Goal: Find specific page/section: Find specific page/section

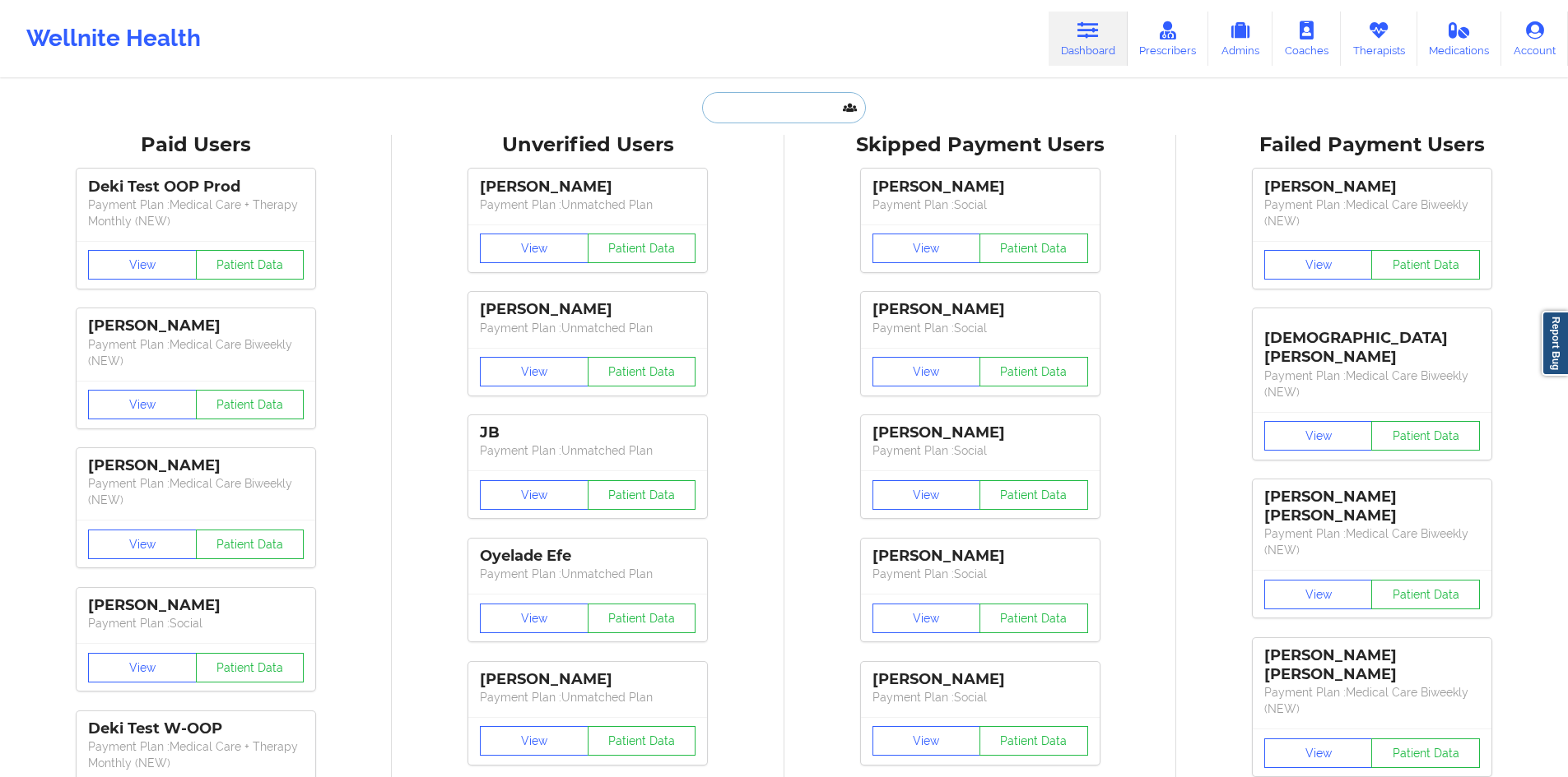
click at [796, 103] on input "text" at bounding box center [784, 107] width 163 height 31
paste input "[EMAIL_ADDRESS][DOMAIN_NAME]"
type input "[EMAIL_ADDRESS][DOMAIN_NAME]"
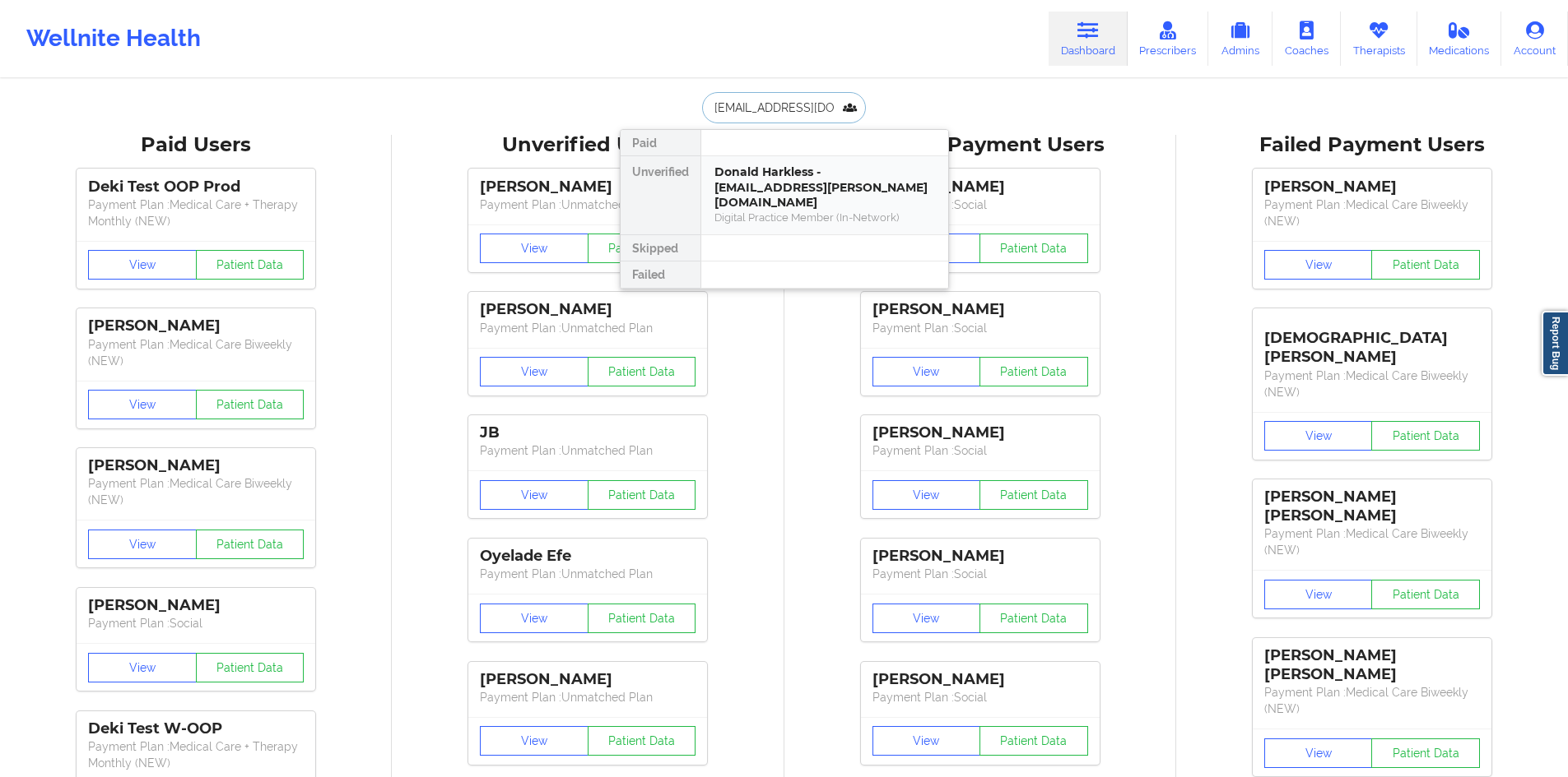
scroll to position [0, 4]
click at [818, 190] on div "[PERSON_NAME] [PERSON_NAME] - [EMAIL_ADDRESS][DOMAIN_NAME]" at bounding box center [824, 179] width 221 height 30
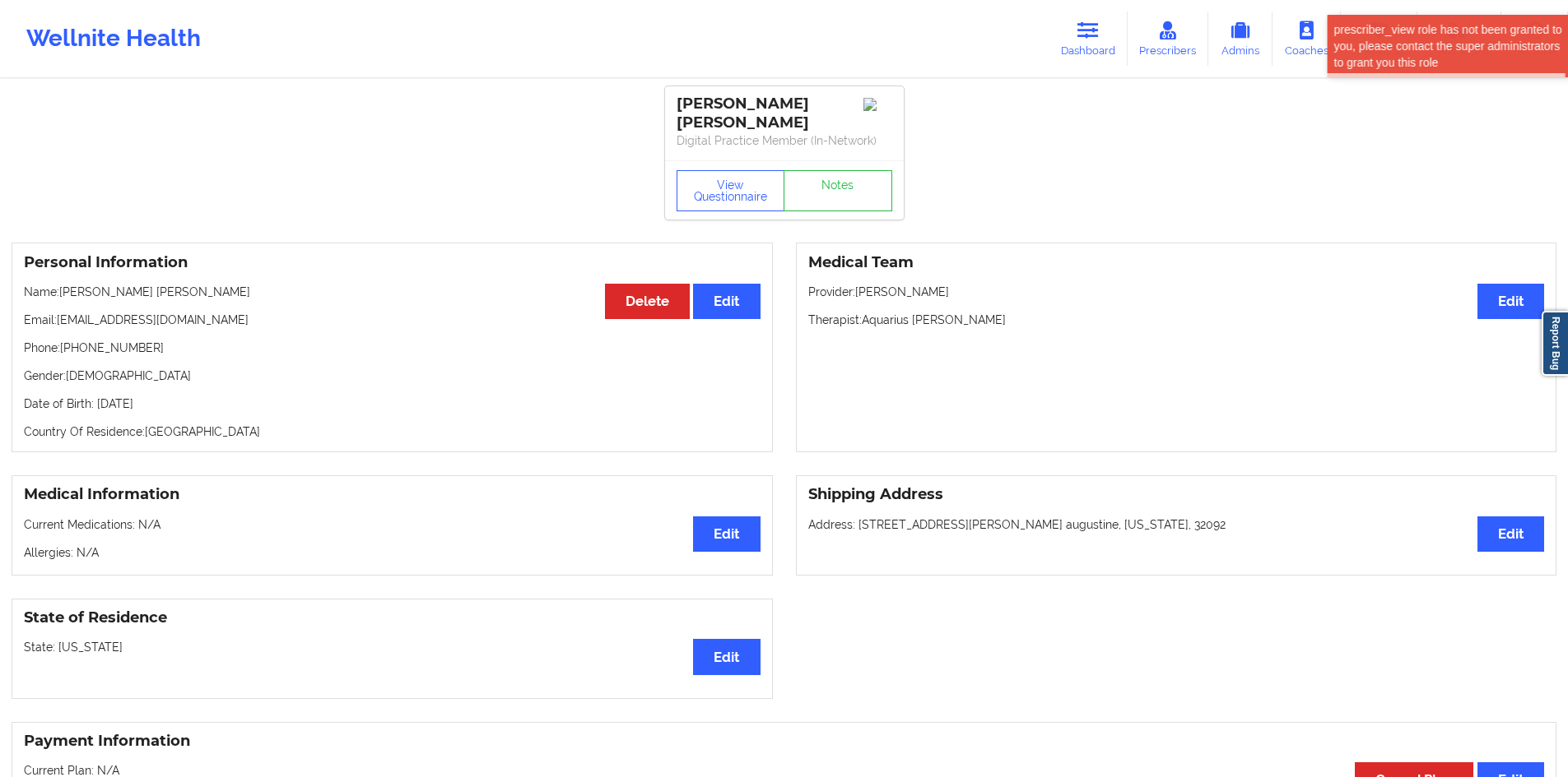
scroll to position [329, 0]
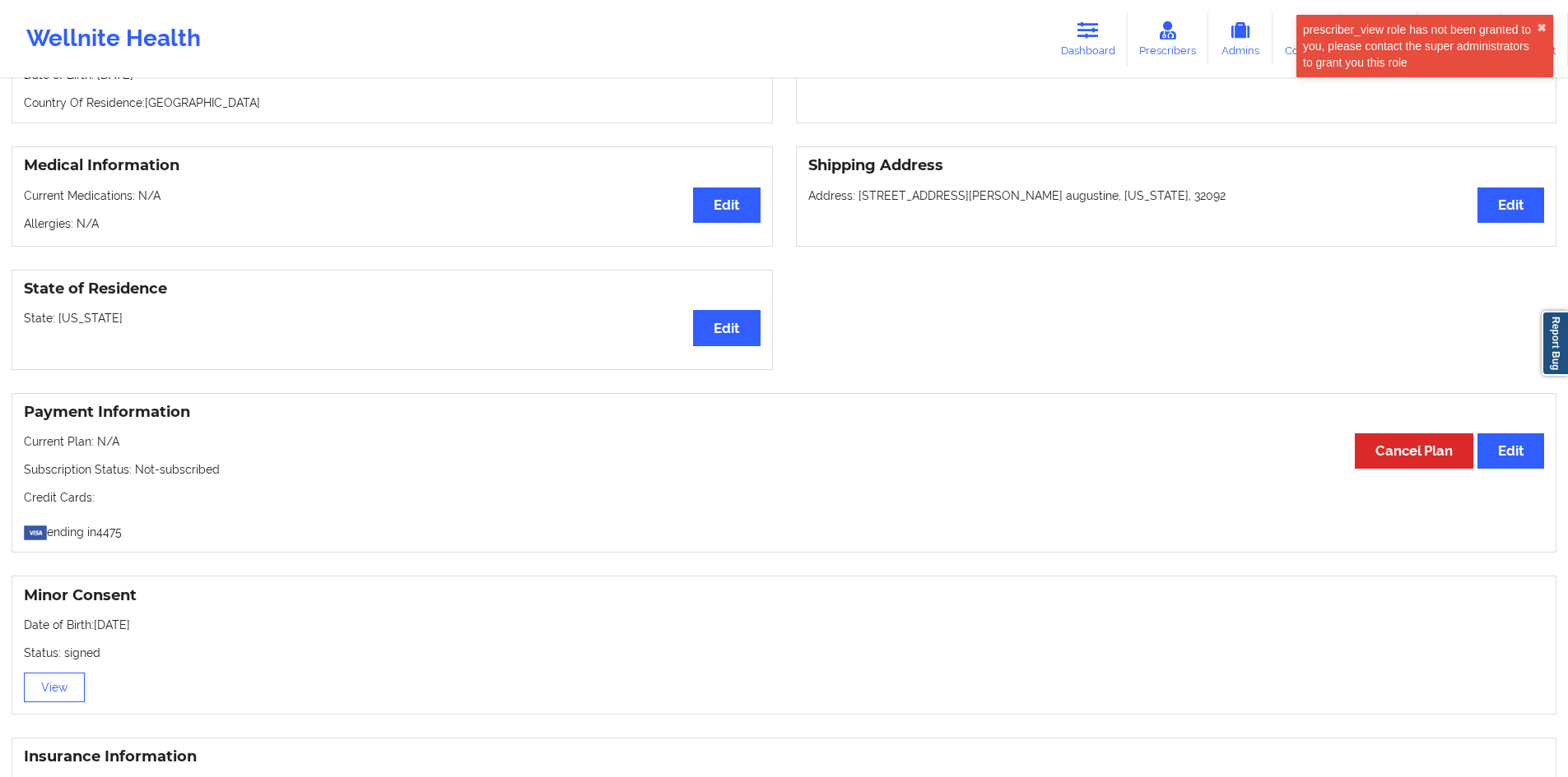
click at [869, 190] on p "Address: [STREET_ADDRESS][PERSON_NAME] augustine, [US_STATE], 32092" at bounding box center [1176, 196] width 736 height 17
drag, startPoint x: 869, startPoint y: 190, endPoint x: 1149, endPoint y: 196, distance: 280.1
click at [1149, 196] on p "Address: [STREET_ADDRESS][PERSON_NAME] augustine, [US_STATE], 32092" at bounding box center [1176, 196] width 736 height 17
copy p "[STREET_ADDRESS][PERSON_NAME] augustine, [US_STATE], 32092"
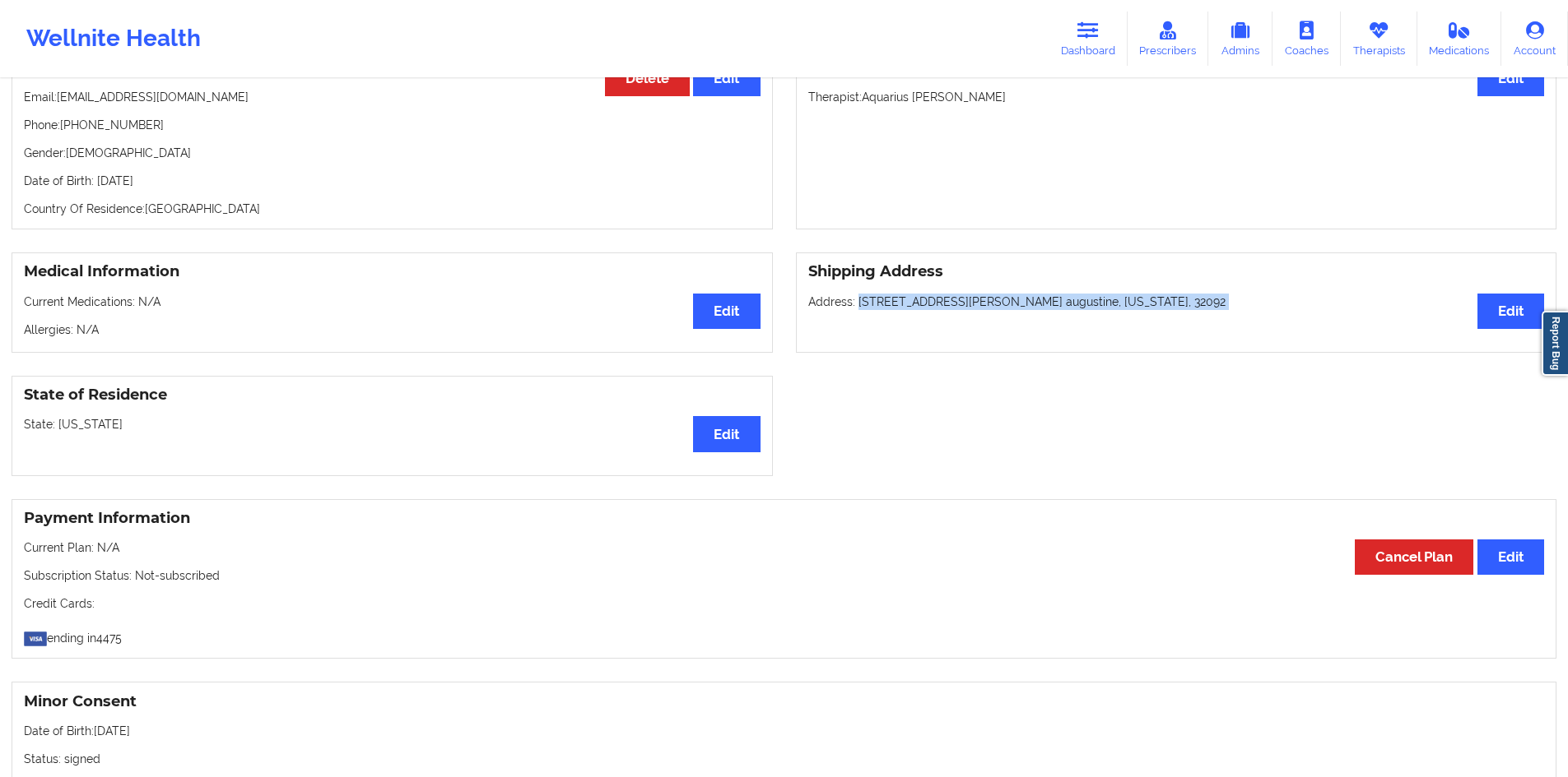
scroll to position [0, 0]
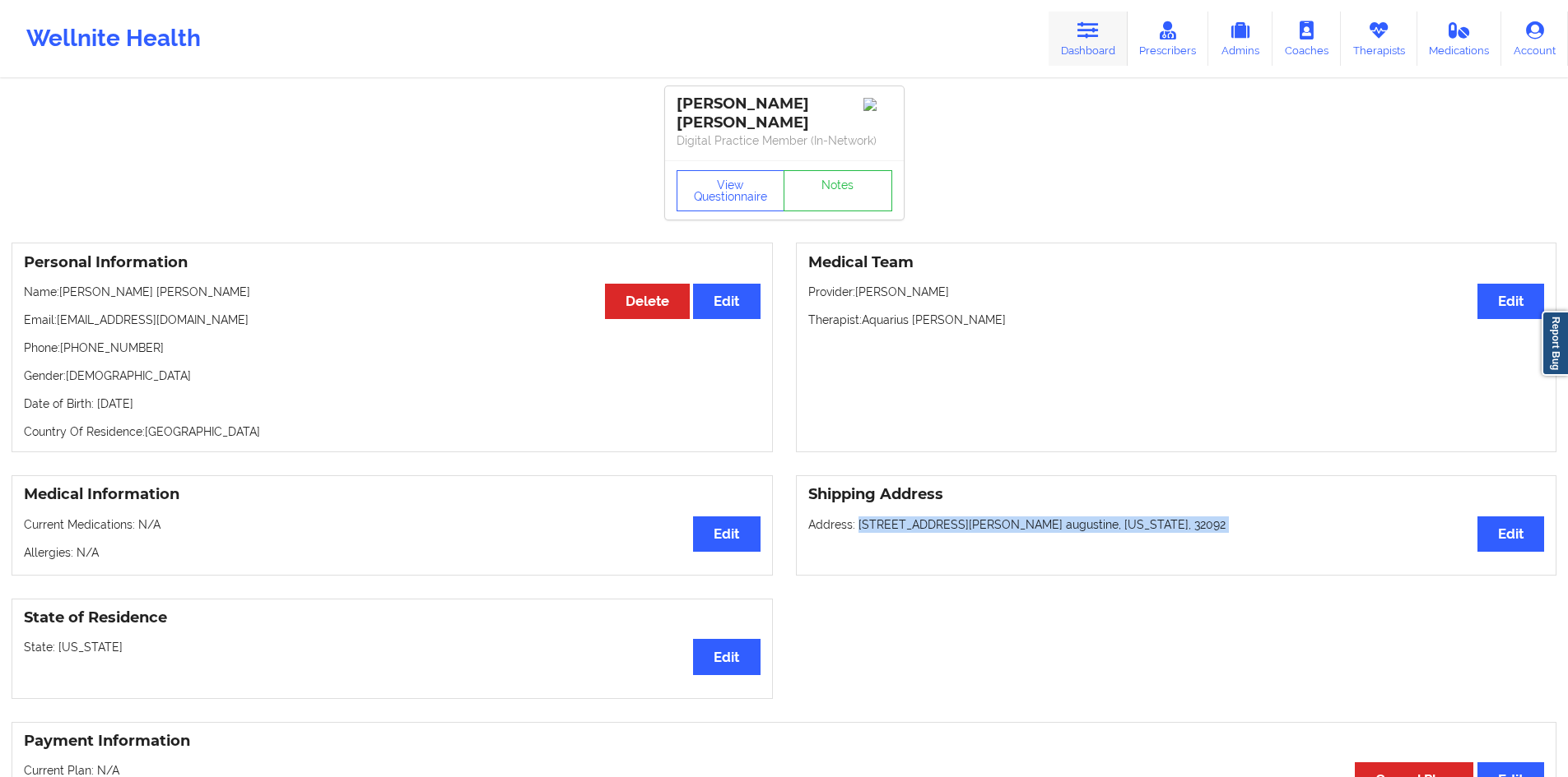
click at [1099, 37] on icon at bounding box center [1087, 30] width 22 height 18
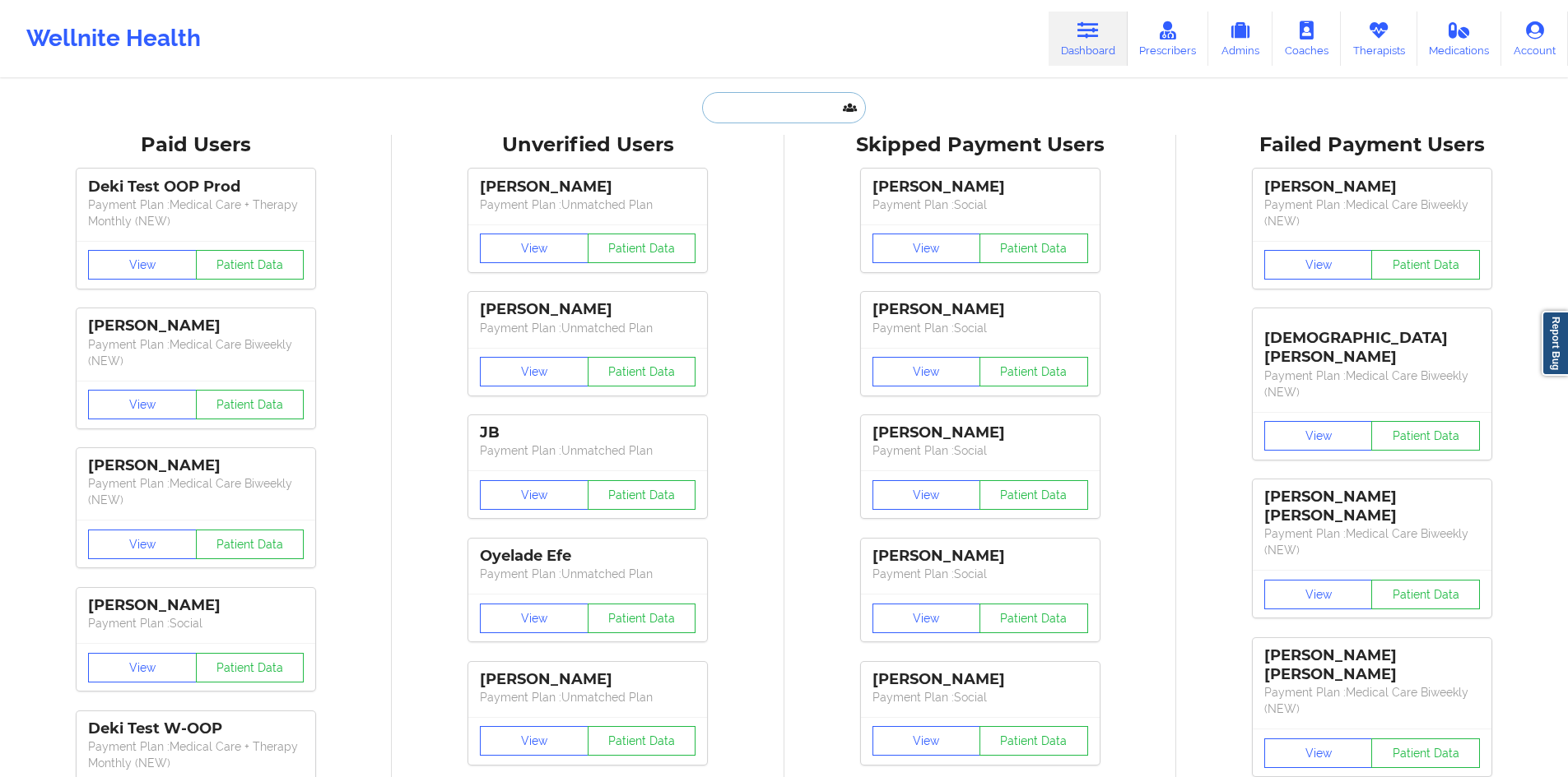
click at [765, 116] on input "text" at bounding box center [784, 107] width 163 height 31
paste input "[EMAIL_ADDRESS][DOMAIN_NAME]"
type input "[EMAIL_ADDRESS][DOMAIN_NAME]"
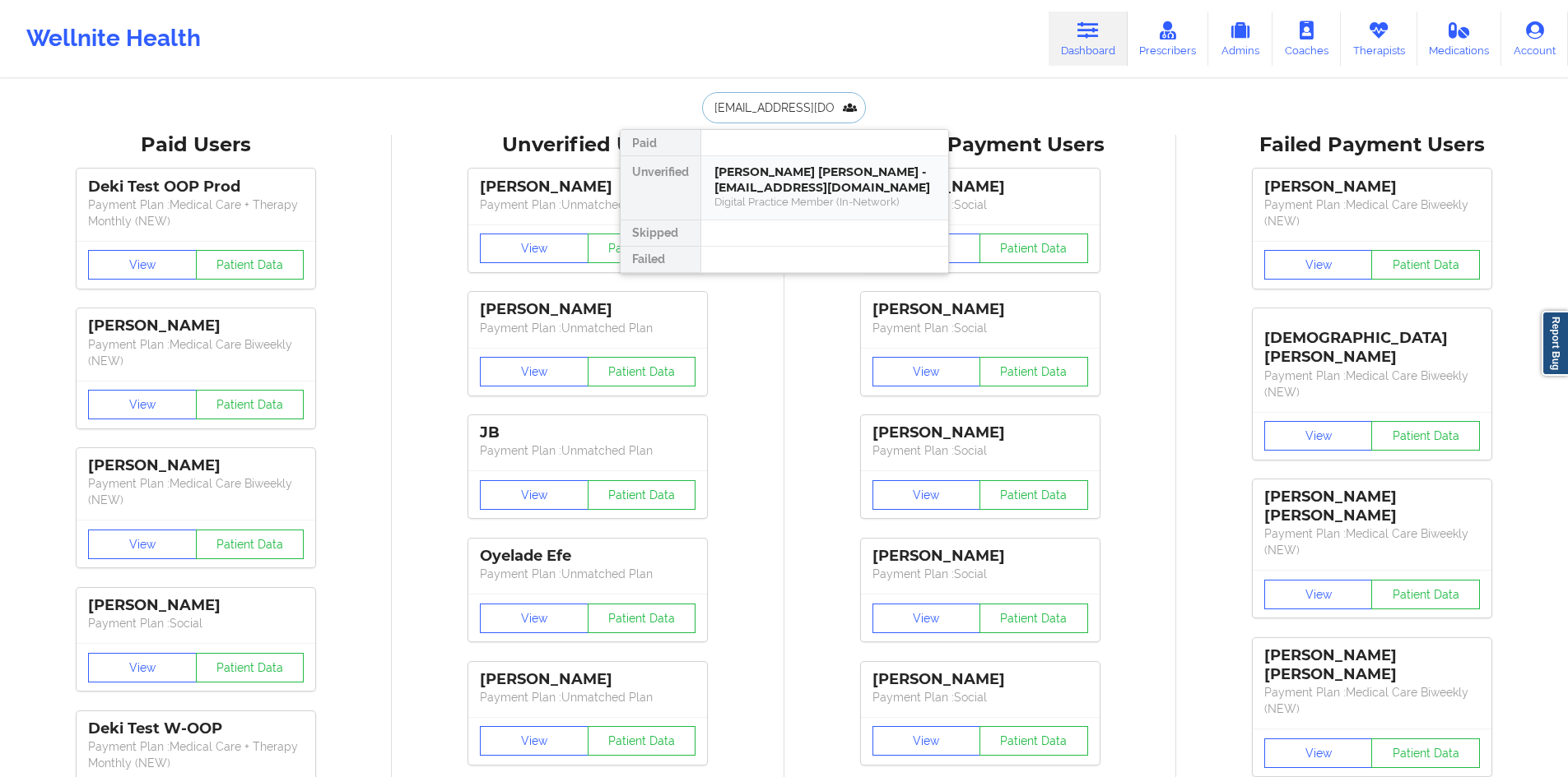
scroll to position [0, 10]
click at [758, 191] on div "[PERSON_NAME] - [EMAIL_ADDRESS][DOMAIN_NAME]" at bounding box center [824, 179] width 221 height 30
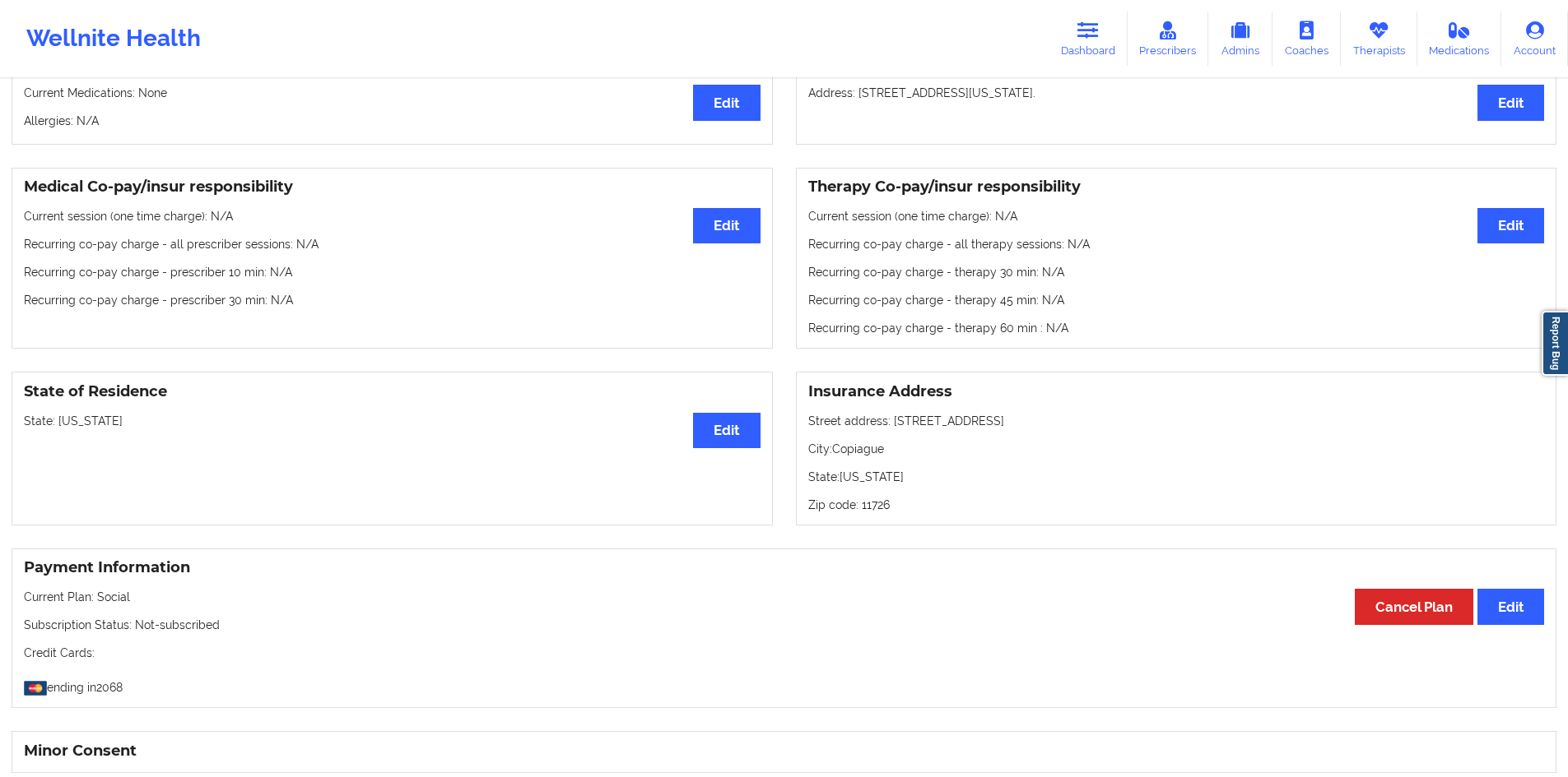
scroll to position [164, 0]
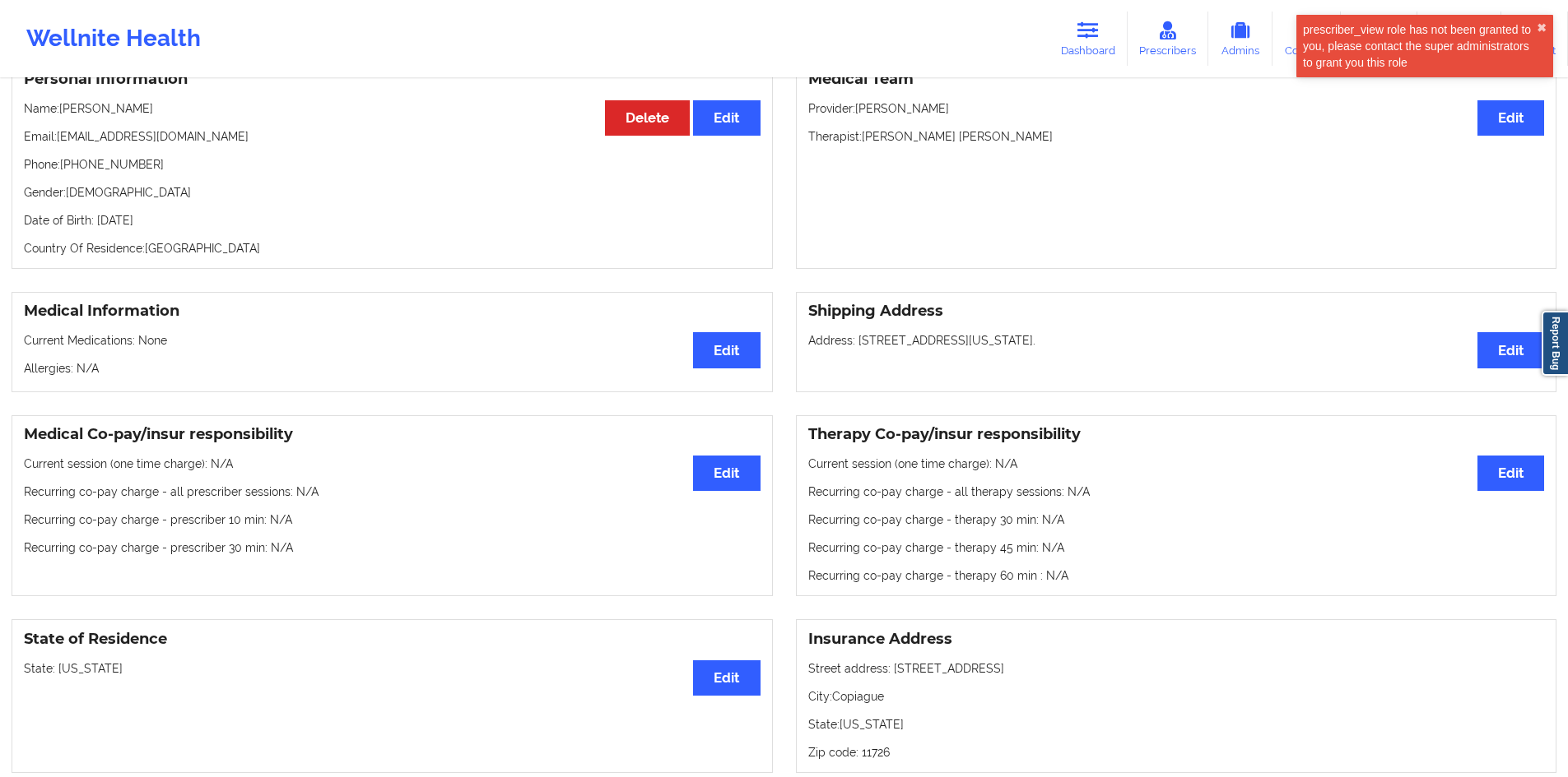
click at [865, 340] on p "Address: [STREET_ADDRESS][US_STATE]." at bounding box center [1176, 341] width 736 height 17
drag, startPoint x: 865, startPoint y: 340, endPoint x: 1009, endPoint y: 342, distance: 144.0
click at [962, 339] on p "Address: [STREET_ADDRESS][US_STATE]." at bounding box center [1176, 341] width 736 height 17
drag, startPoint x: 1048, startPoint y: 346, endPoint x: 855, endPoint y: 357, distance: 193.3
click at [855, 357] on div "Shipping Address Edit Address: [STREET_ADDRESS][US_STATE]." at bounding box center [1176, 342] width 761 height 100
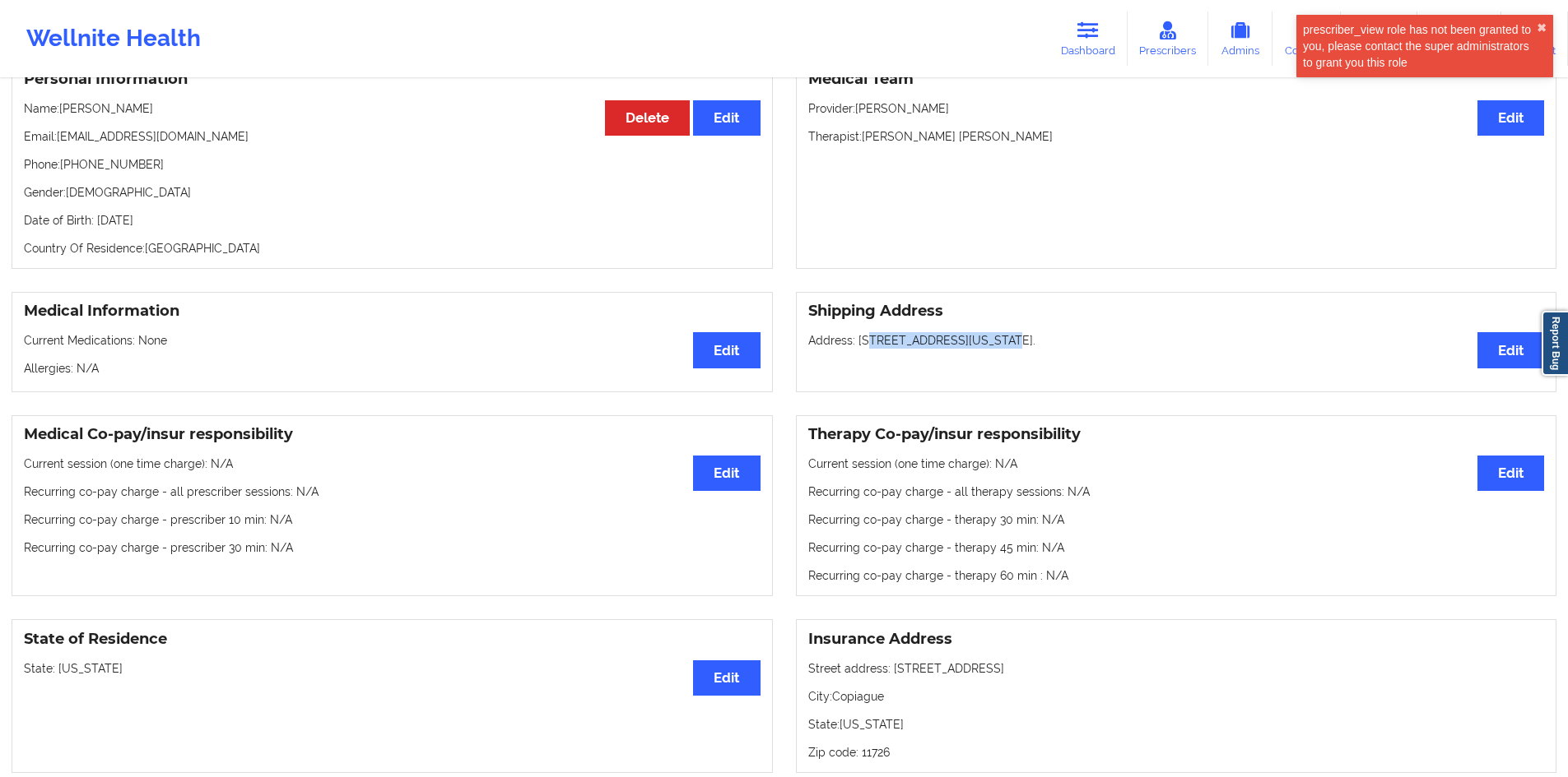
copy p "[STREET_ADDRESS][US_STATE]."
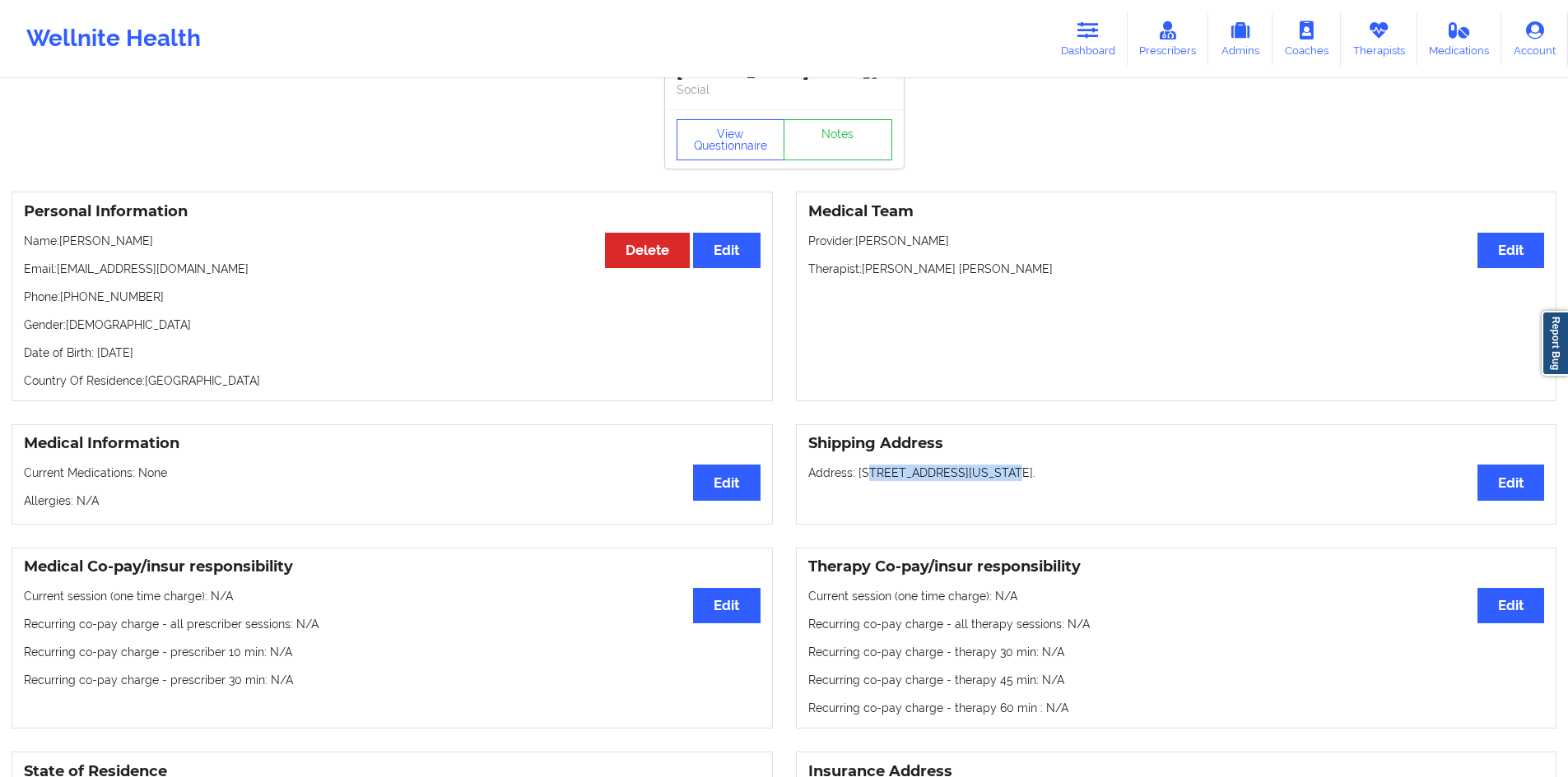
scroll to position [0, 0]
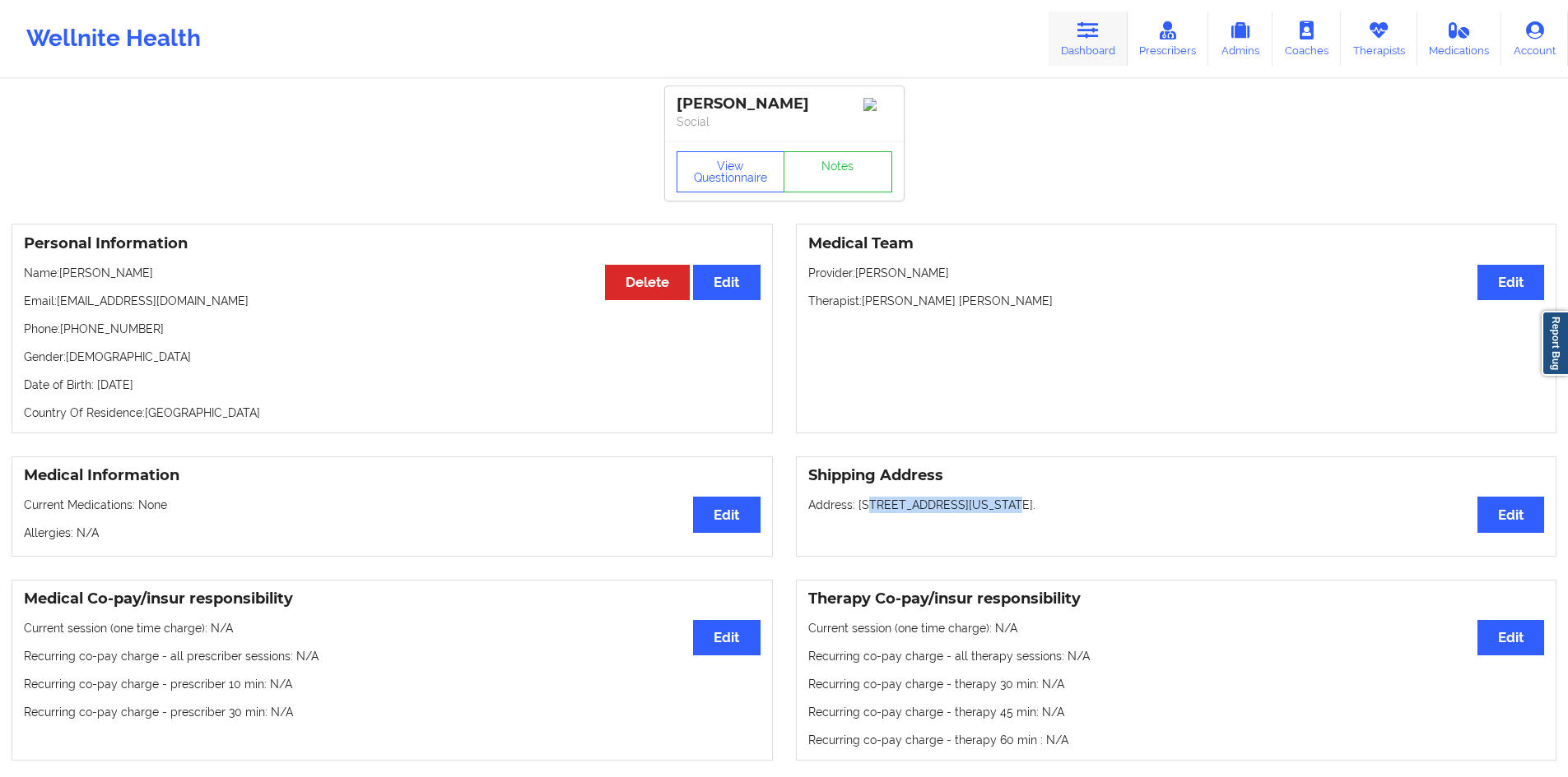
drag, startPoint x: 1071, startPoint y: 23, endPoint x: 1062, endPoint y: 28, distance: 10.3
click at [1071, 23] on link "Dashboard" at bounding box center [1088, 38] width 79 height 54
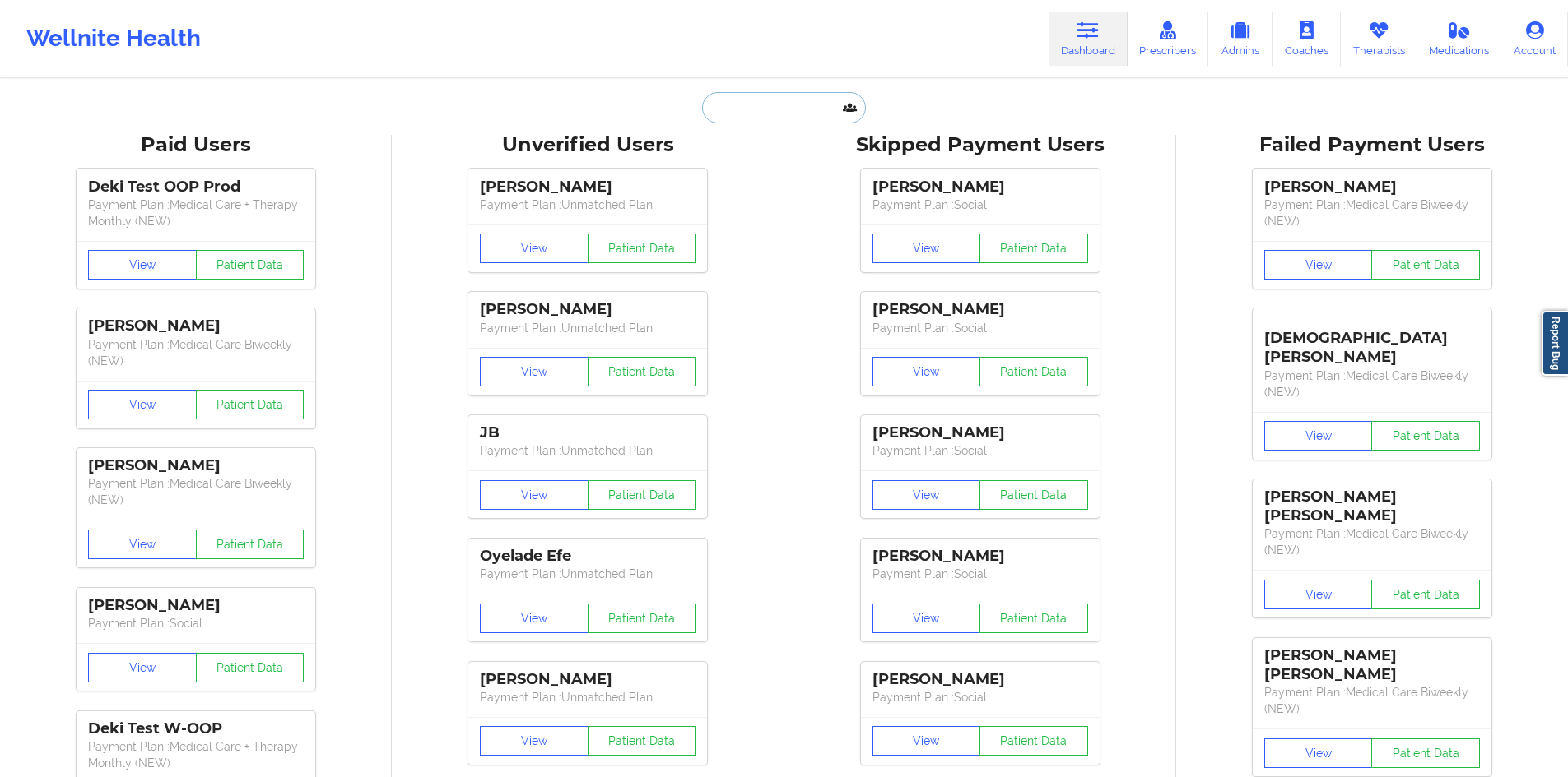
click at [778, 122] on input "text" at bounding box center [784, 107] width 163 height 31
paste input "[EMAIL_ADDRESS][DOMAIN_NAME]"
type input "[EMAIL_ADDRESS][DOMAIN_NAME]"
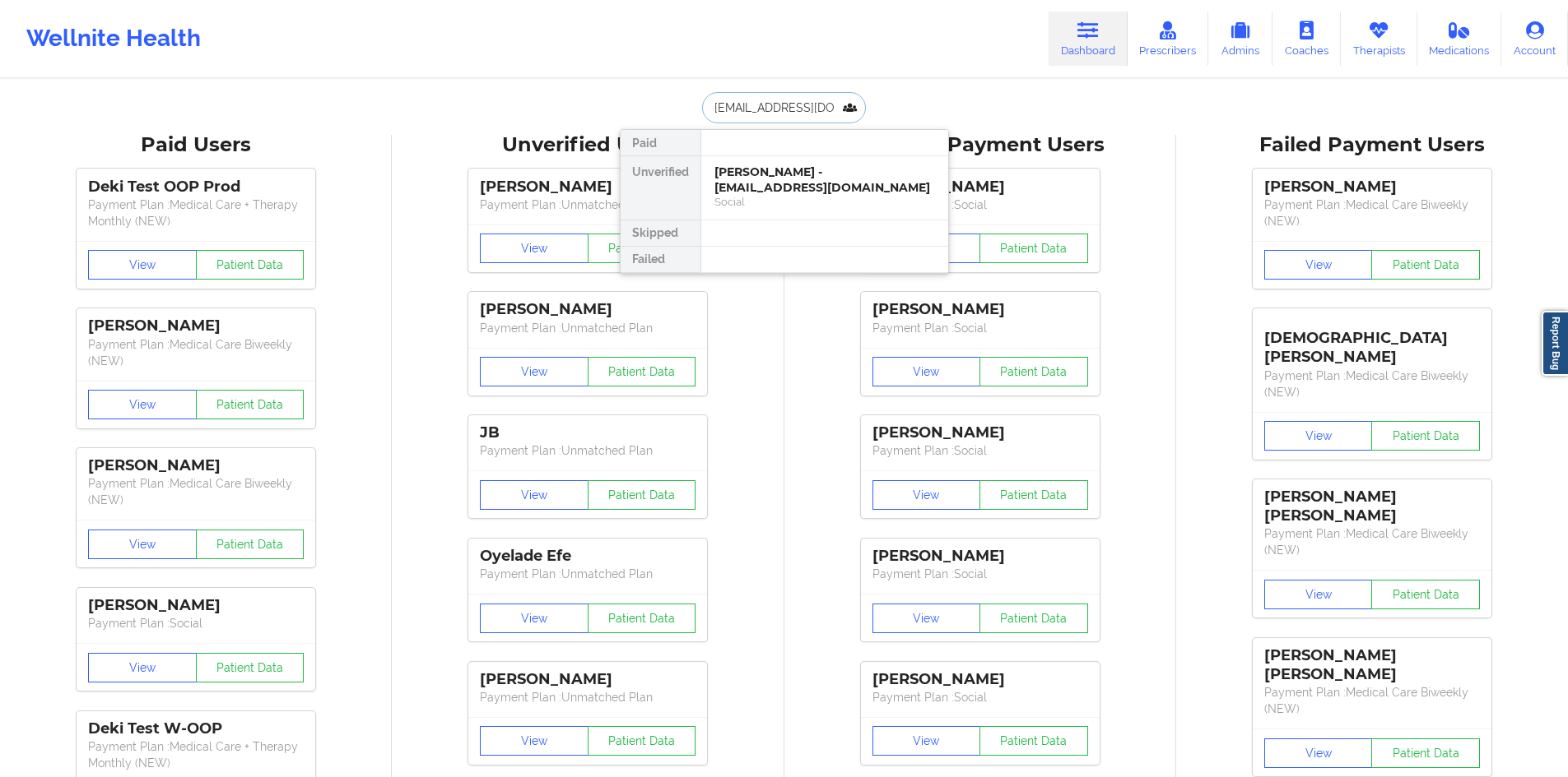
click at [769, 173] on div "[PERSON_NAME] - [EMAIL_ADDRESS][DOMAIN_NAME]" at bounding box center [824, 179] width 221 height 30
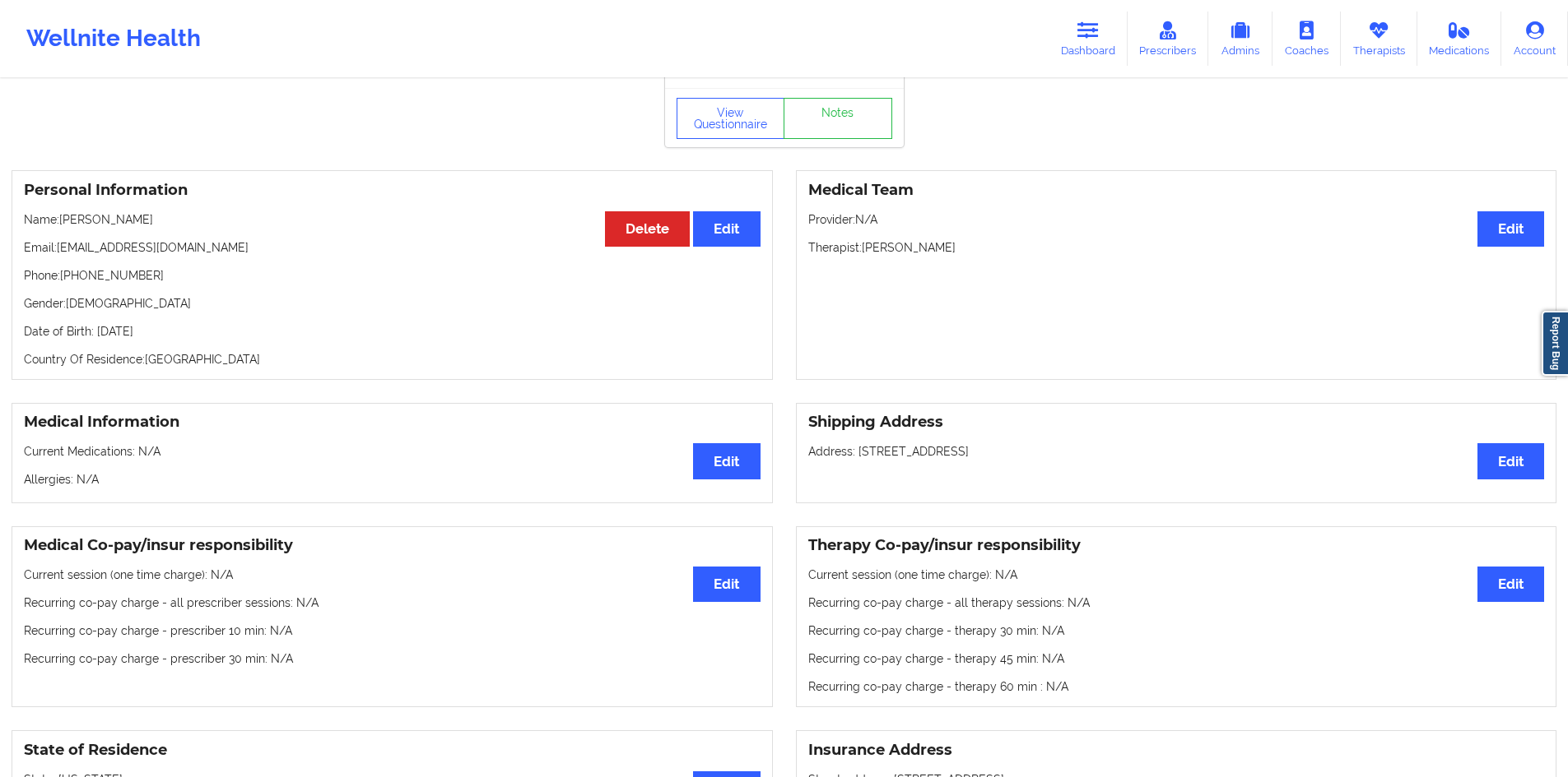
scroll to position [83, 0]
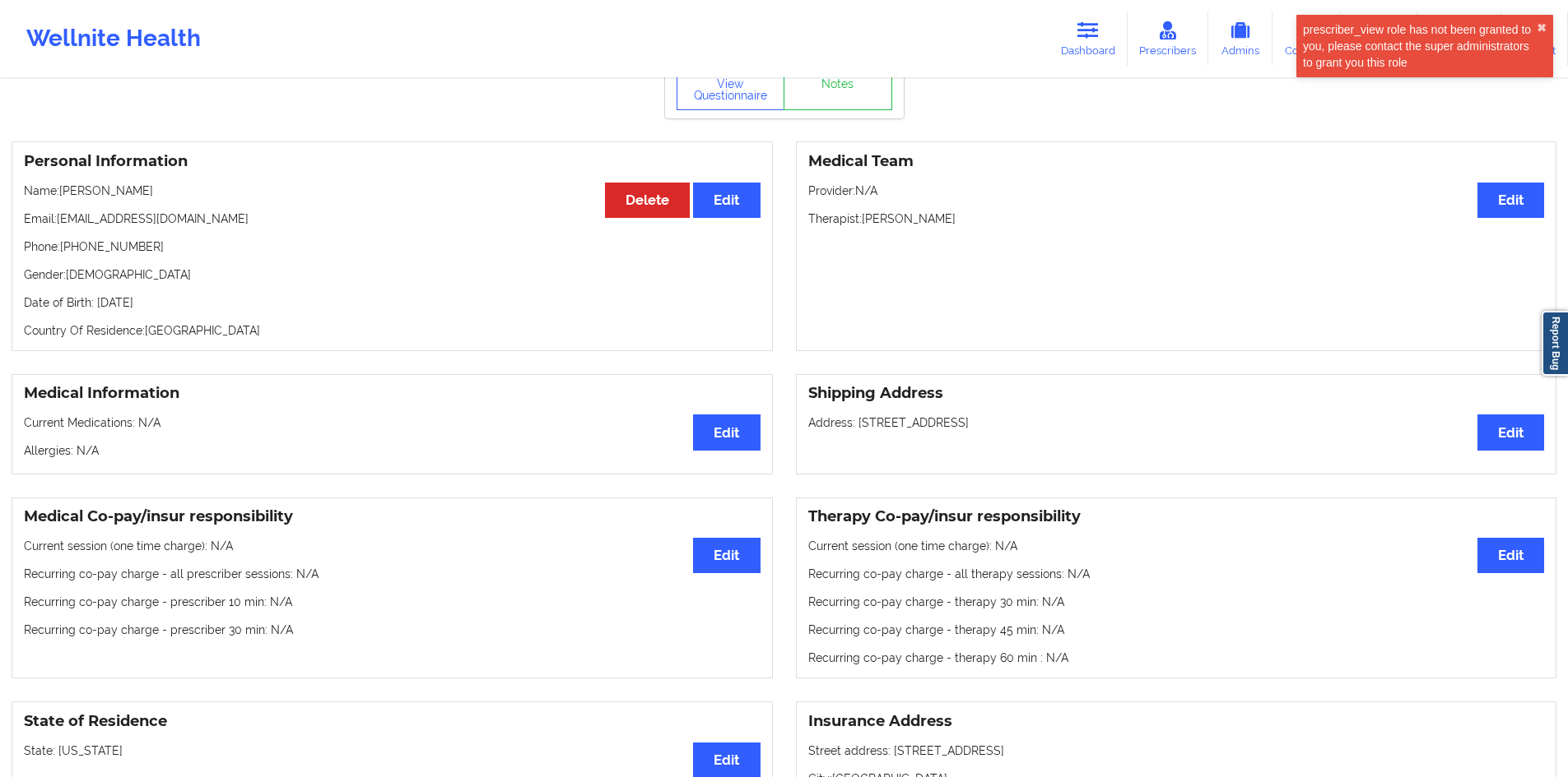
drag, startPoint x: 1059, startPoint y: 424, endPoint x: 856, endPoint y: 435, distance: 203.3
click at [856, 431] on p "Address: [STREET_ADDRESS]" at bounding box center [1176, 423] width 736 height 17
copy p "[STREET_ADDRESS]"
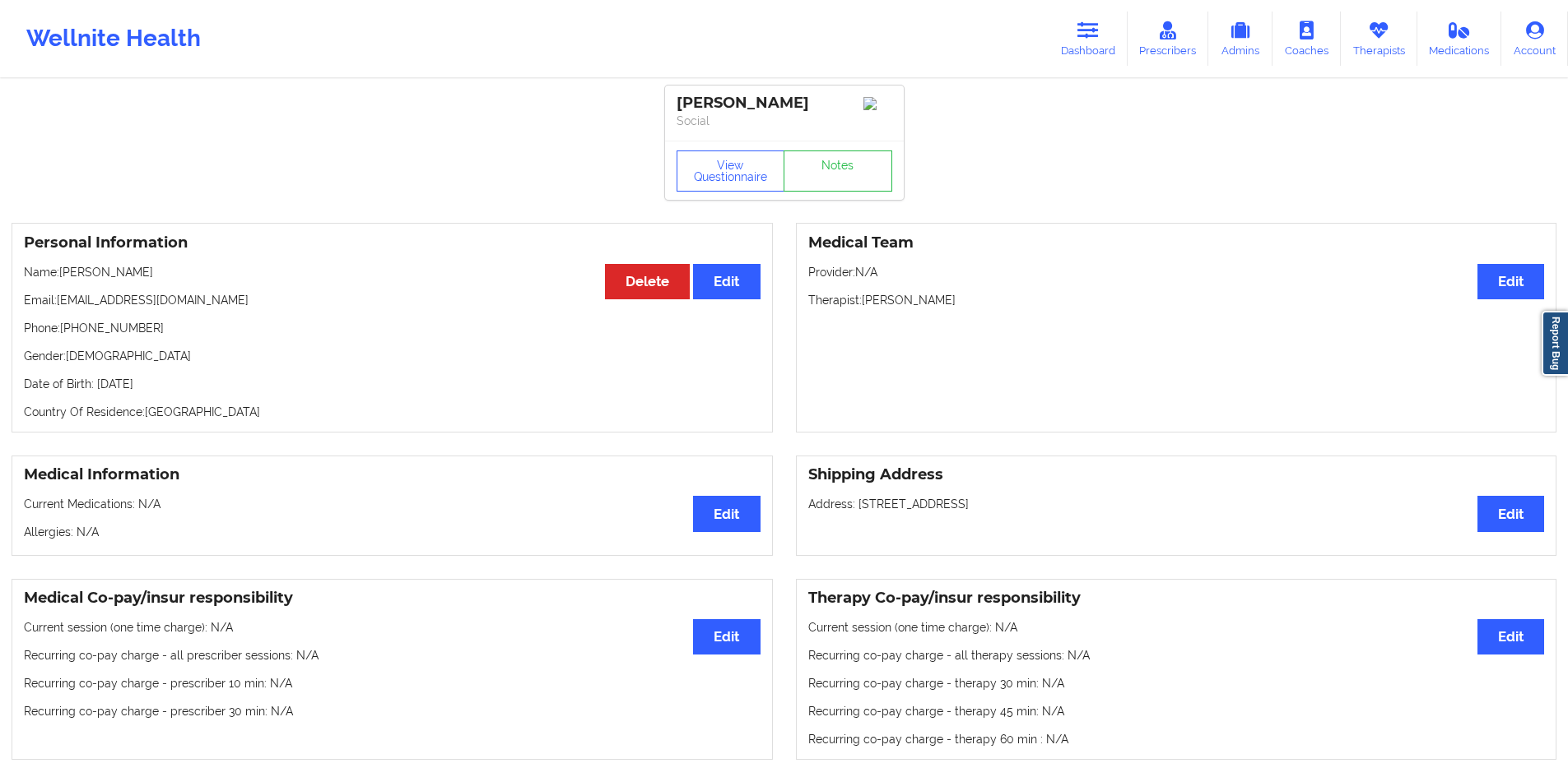
scroll to position [0, 0]
drag, startPoint x: 1077, startPoint y: 29, endPoint x: 1062, endPoint y: 40, distance: 18.6
click at [1077, 29] on link "Dashboard" at bounding box center [1088, 38] width 79 height 54
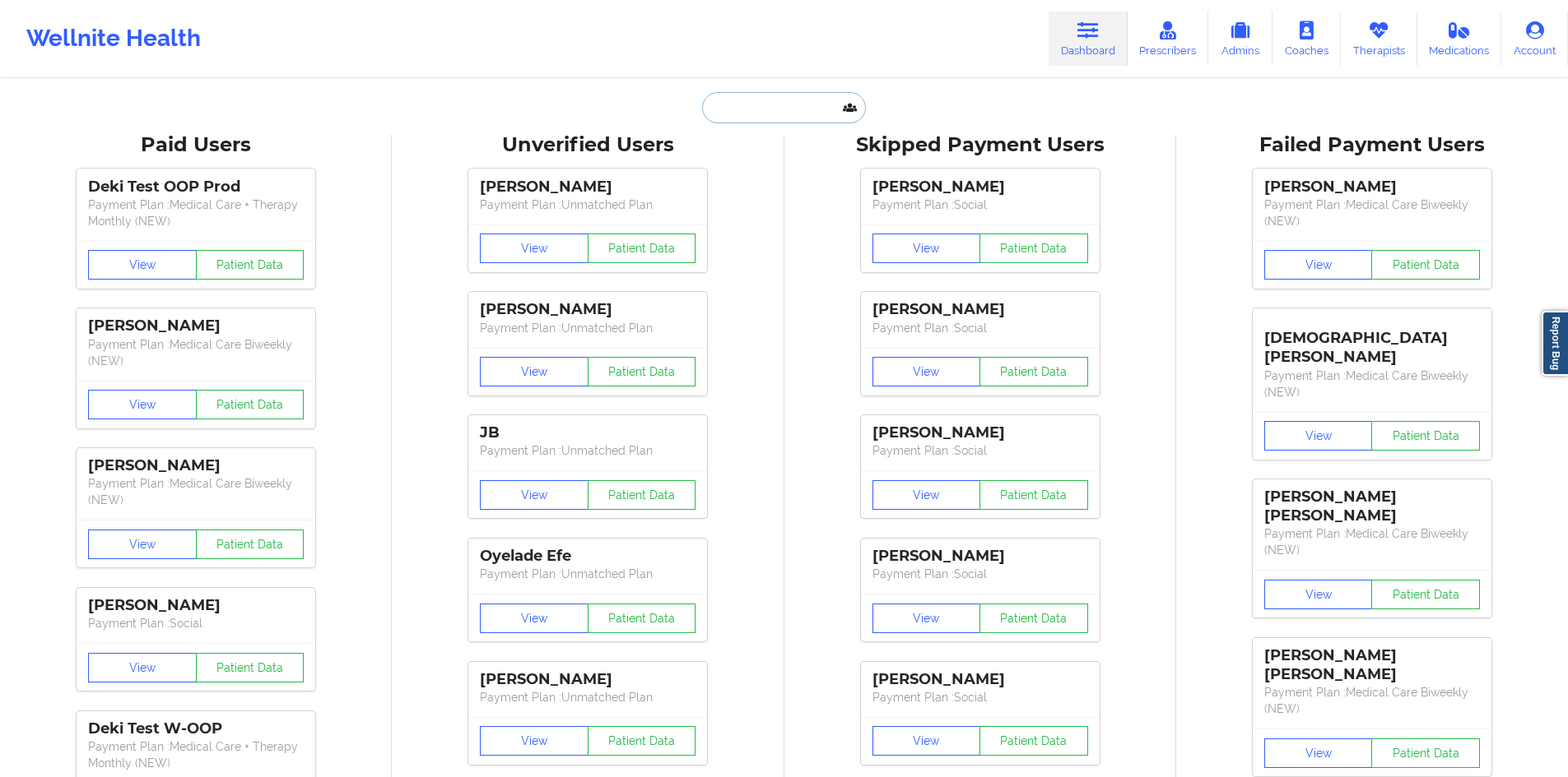
click at [746, 113] on input "text" at bounding box center [784, 107] width 163 height 31
paste input "[EMAIL_ADDRESS][DOMAIN_NAME]"
type input "[EMAIL_ADDRESS][DOMAIN_NAME]"
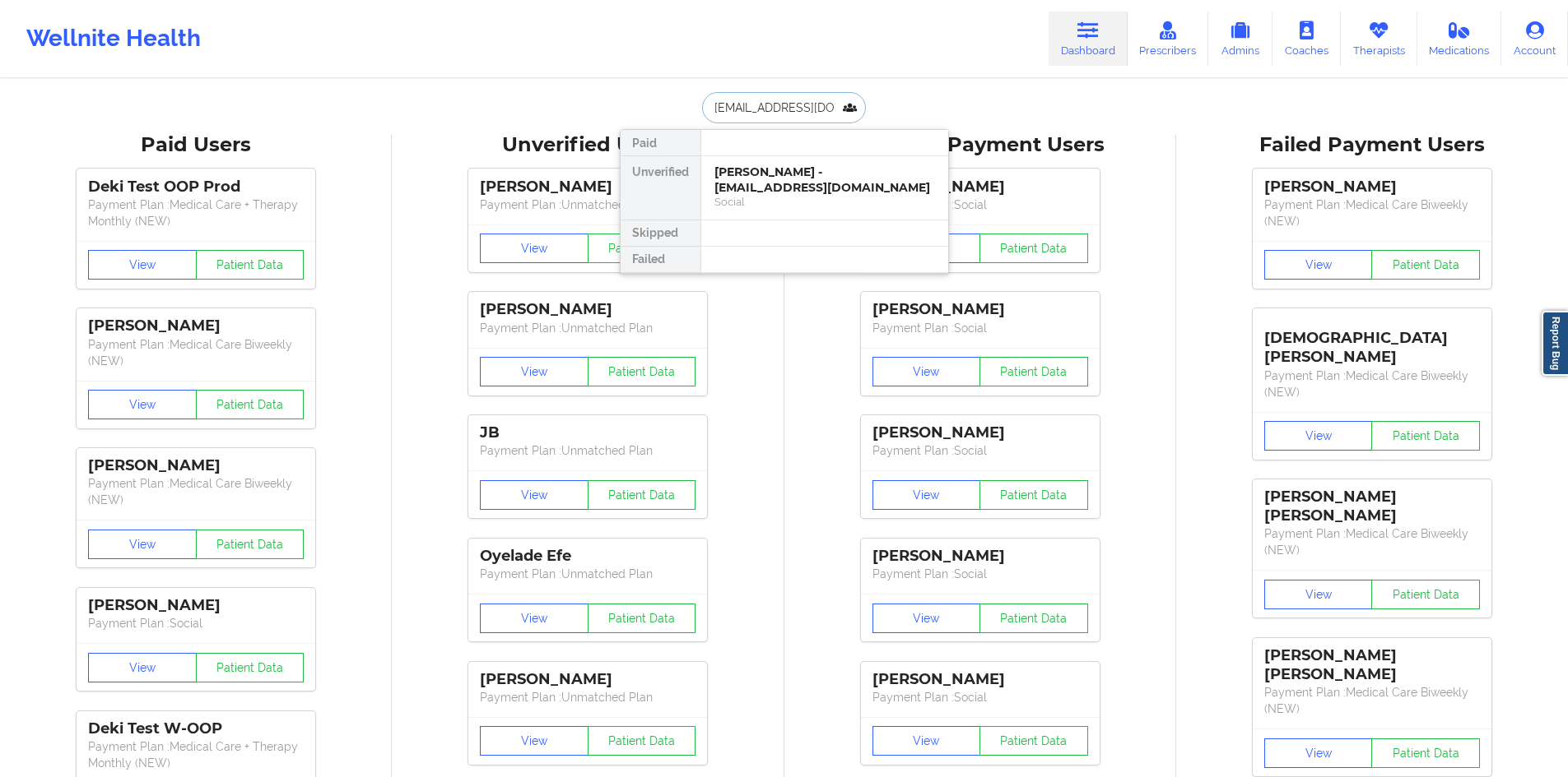
click at [765, 195] on div "Social" at bounding box center [824, 202] width 221 height 14
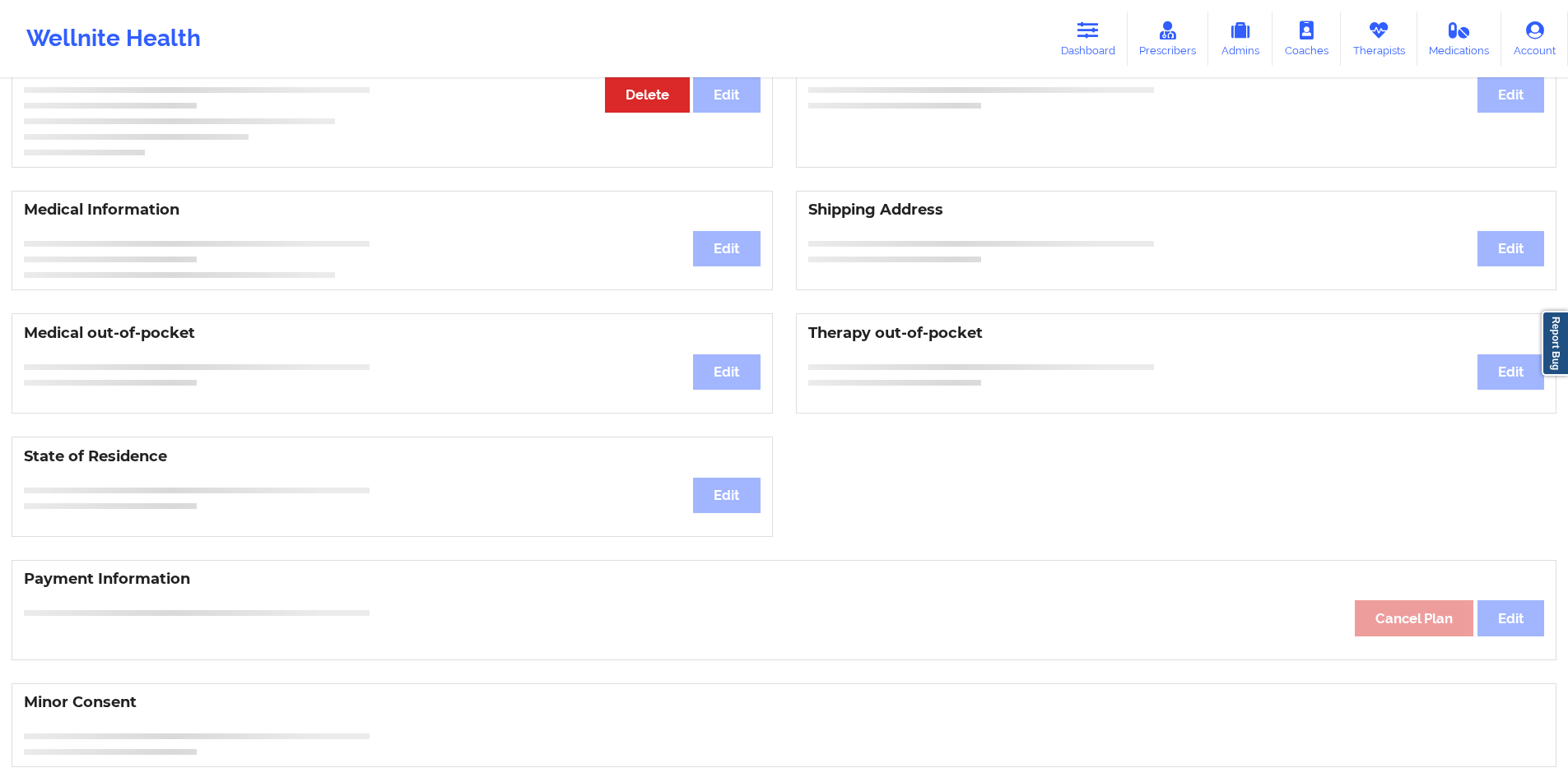
scroll to position [193, 0]
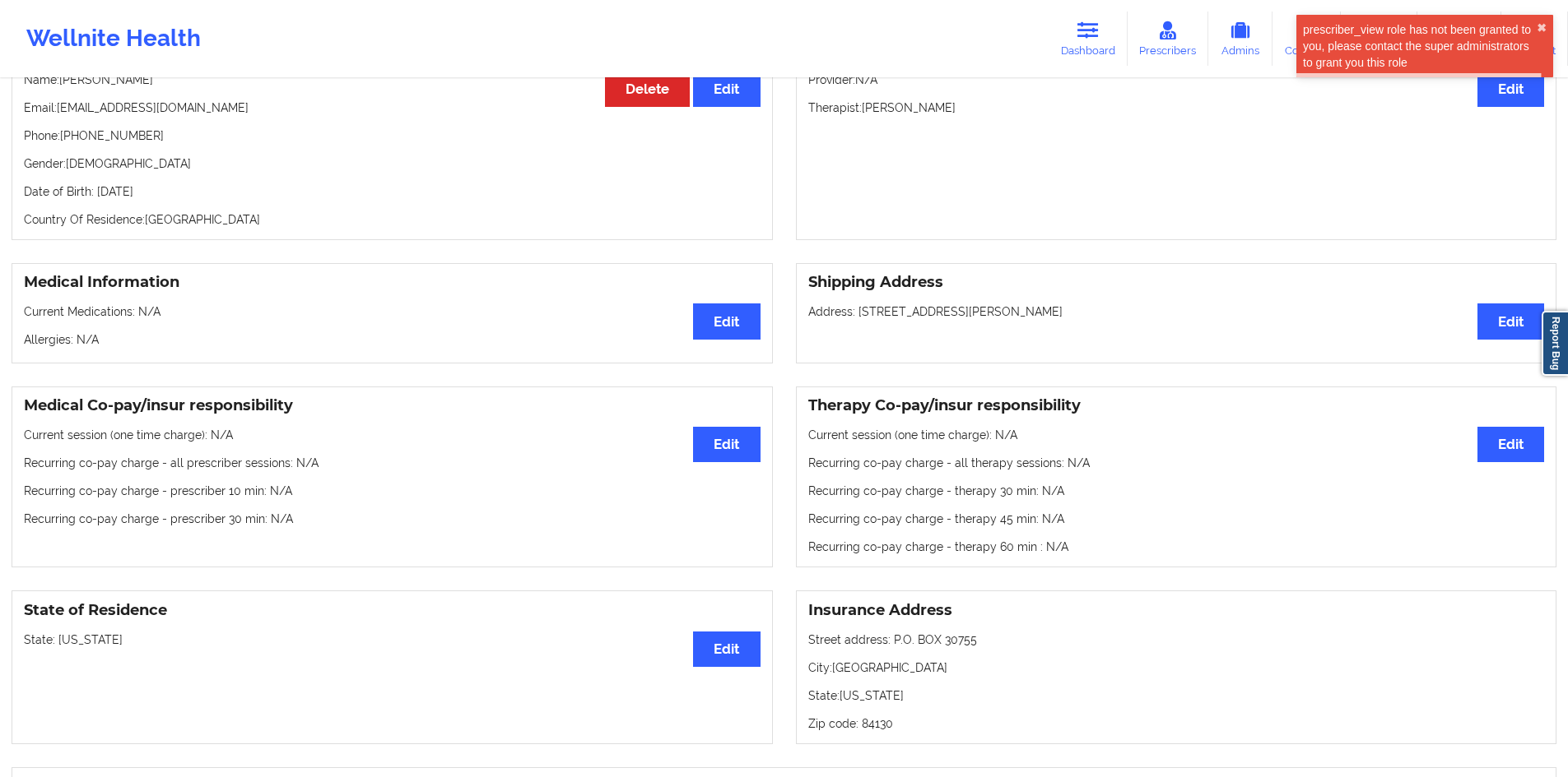
click at [869, 316] on p "Address: [STREET_ADDRESS][PERSON_NAME]" at bounding box center [1176, 312] width 736 height 17
drag, startPoint x: 869, startPoint y: 316, endPoint x: 1076, endPoint y: 330, distance: 207.5
click at [1076, 330] on div "Shipping Address Edit Address: [STREET_ADDRESS][PERSON_NAME]" at bounding box center [1176, 312] width 761 height 100
copy p "[STREET_ADDRESS][PERSON_NAME]"
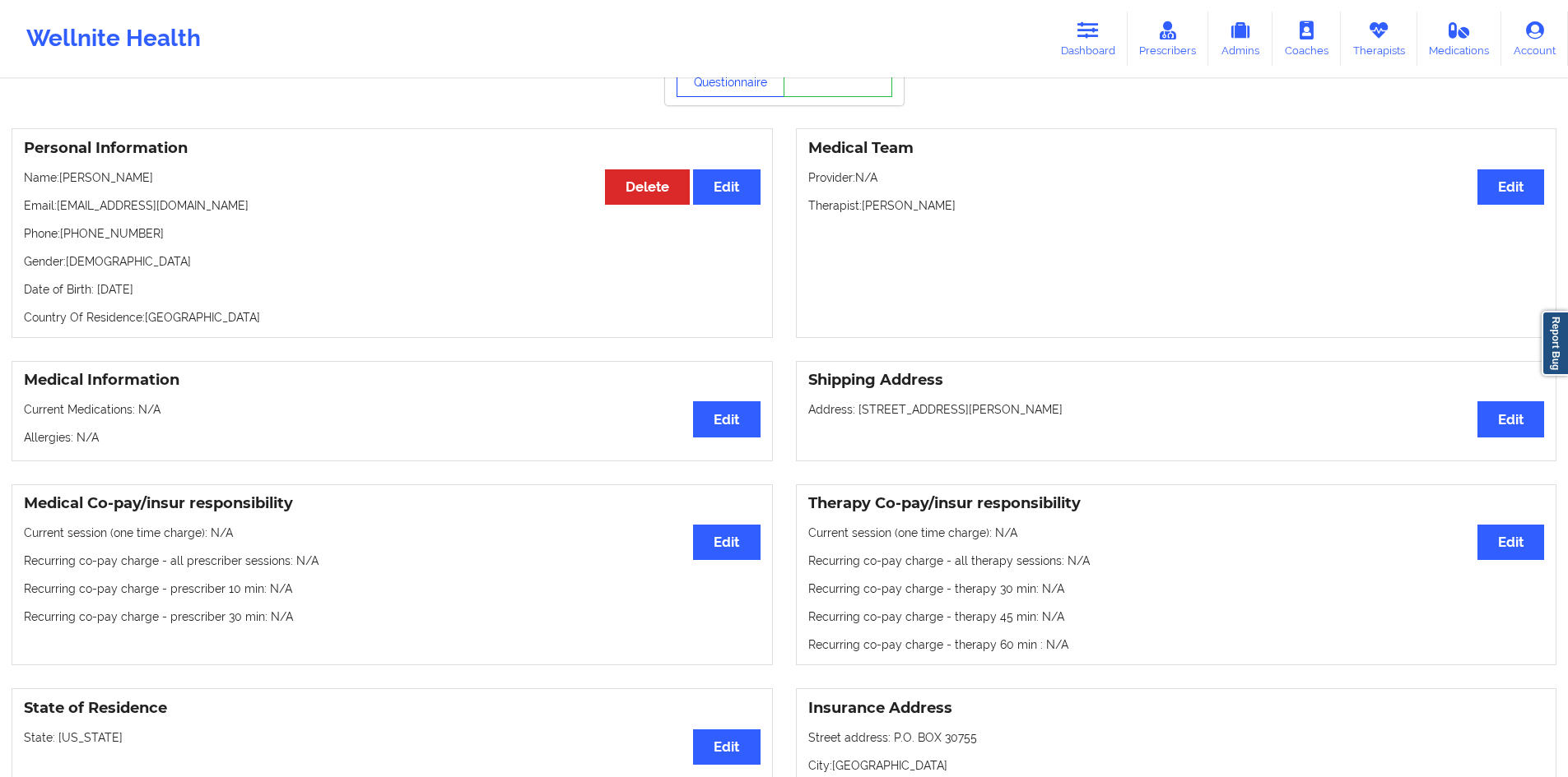
scroll to position [0, 0]
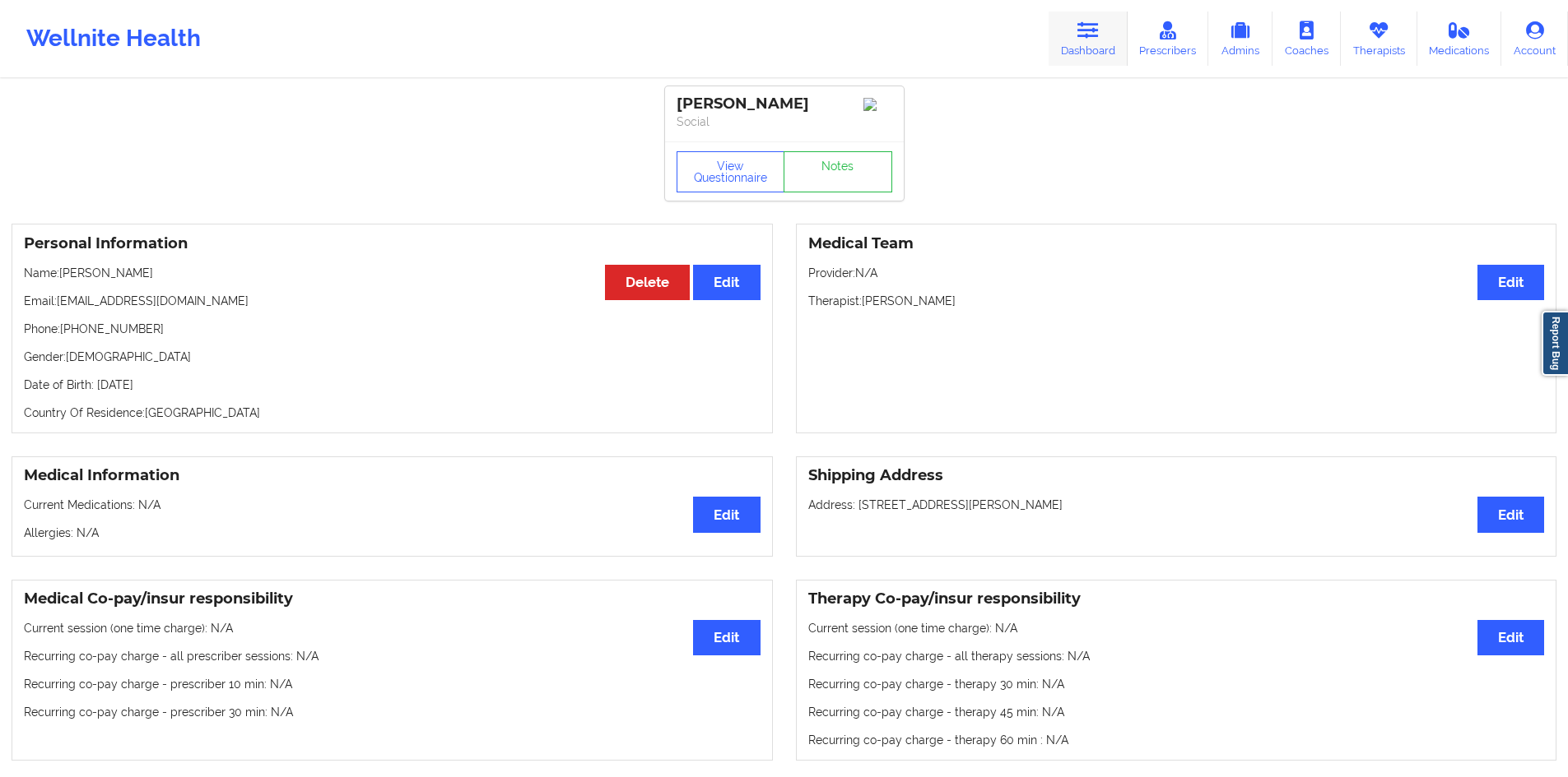
drag, startPoint x: 1070, startPoint y: 32, endPoint x: 1060, endPoint y: 38, distance: 11.7
click at [1070, 32] on link "Dashboard" at bounding box center [1088, 38] width 79 height 54
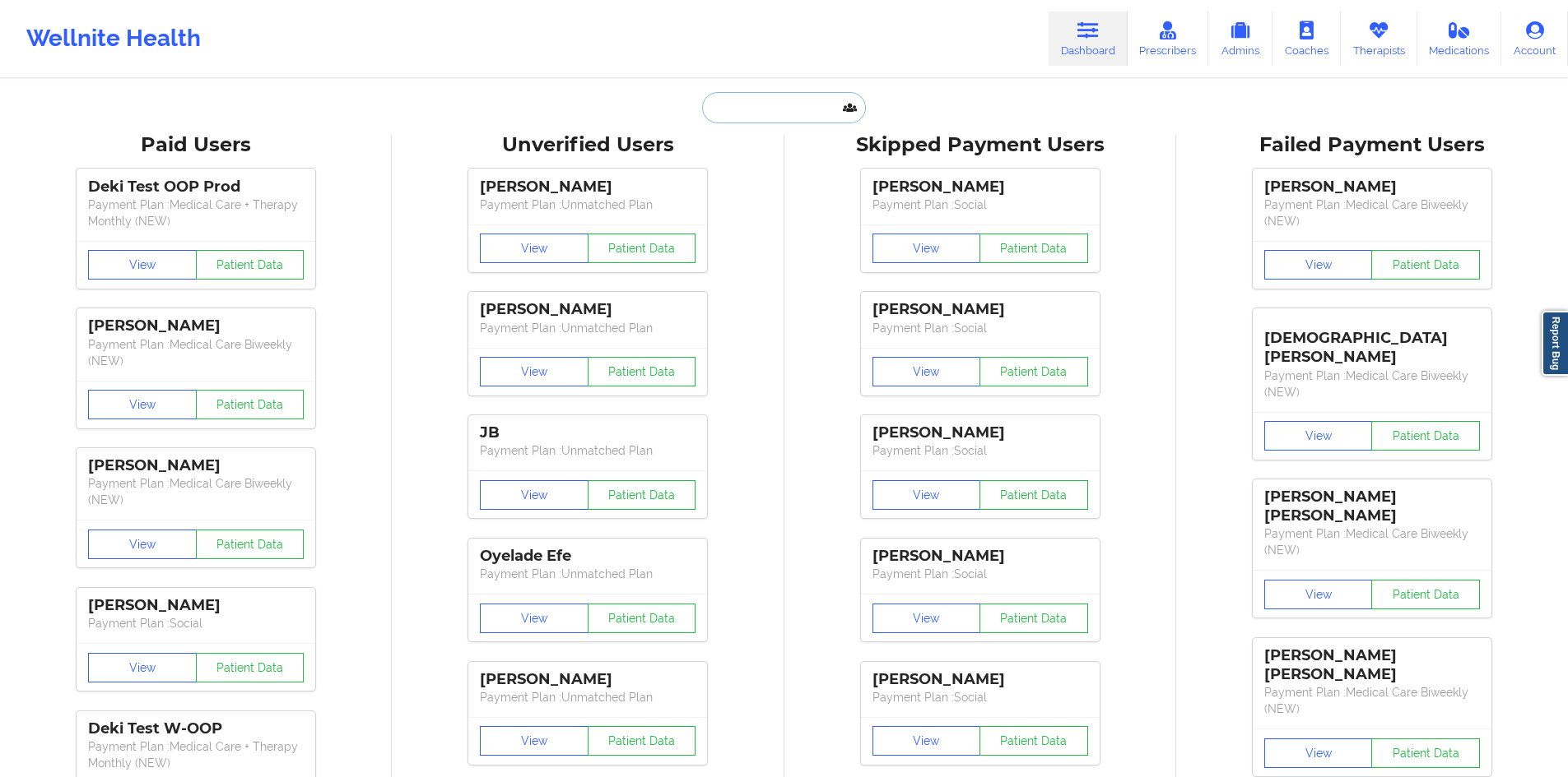
click at [765, 115] on input "text" at bounding box center [784, 107] width 163 height 31
paste input "[PERSON_NAME]"
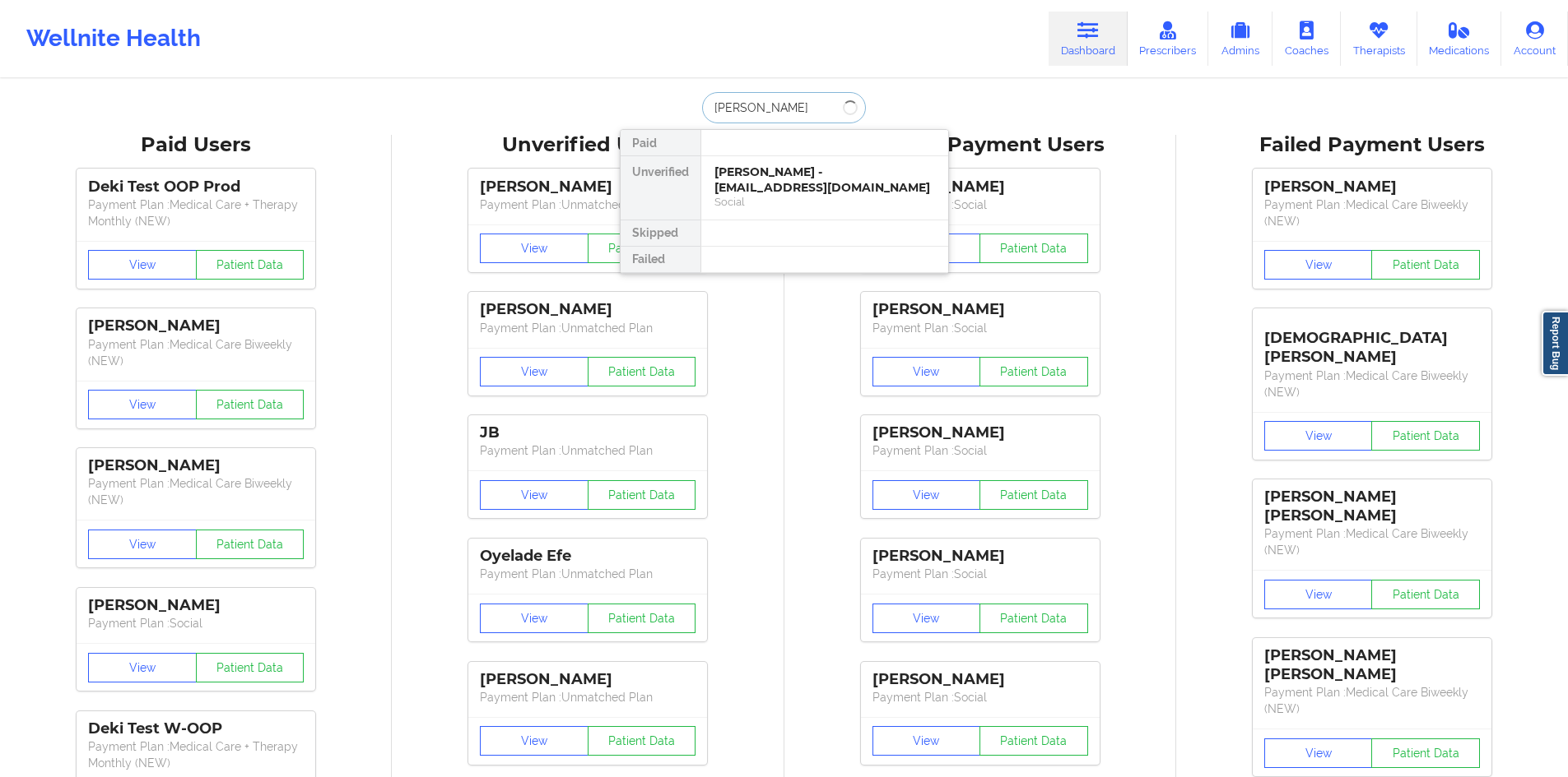
click at [750, 111] on input "[PERSON_NAME]" at bounding box center [784, 107] width 163 height 31
click at [765, 114] on input "[PERSON_NAME]" at bounding box center [784, 107] width 163 height 31
type input "[PERSON_NAME]"
click at [822, 160] on div "[PERSON_NAME] - [EMAIL_ADDRESS][DOMAIN_NAME] Social" at bounding box center [824, 188] width 247 height 63
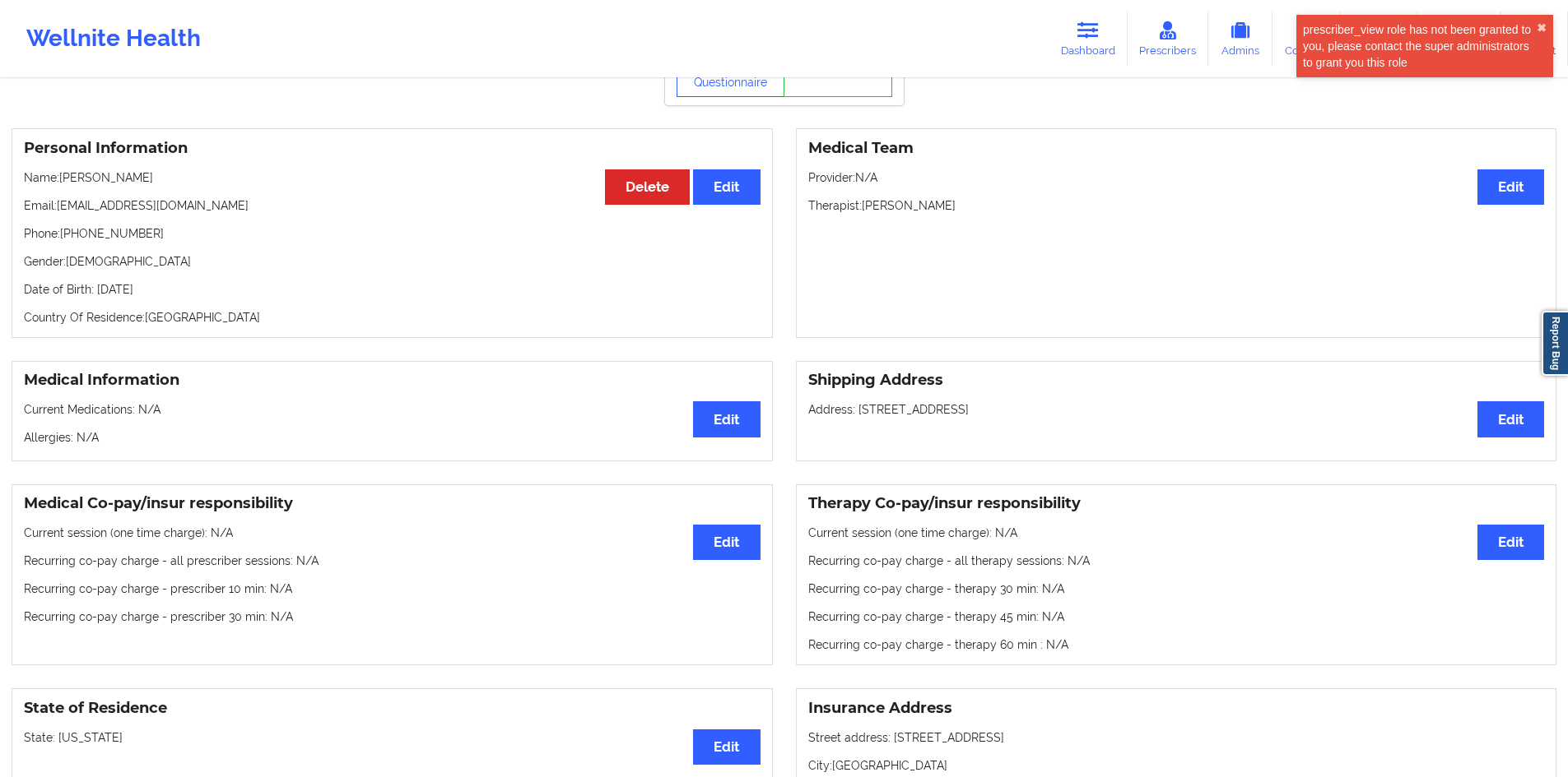
scroll to position [247, 0]
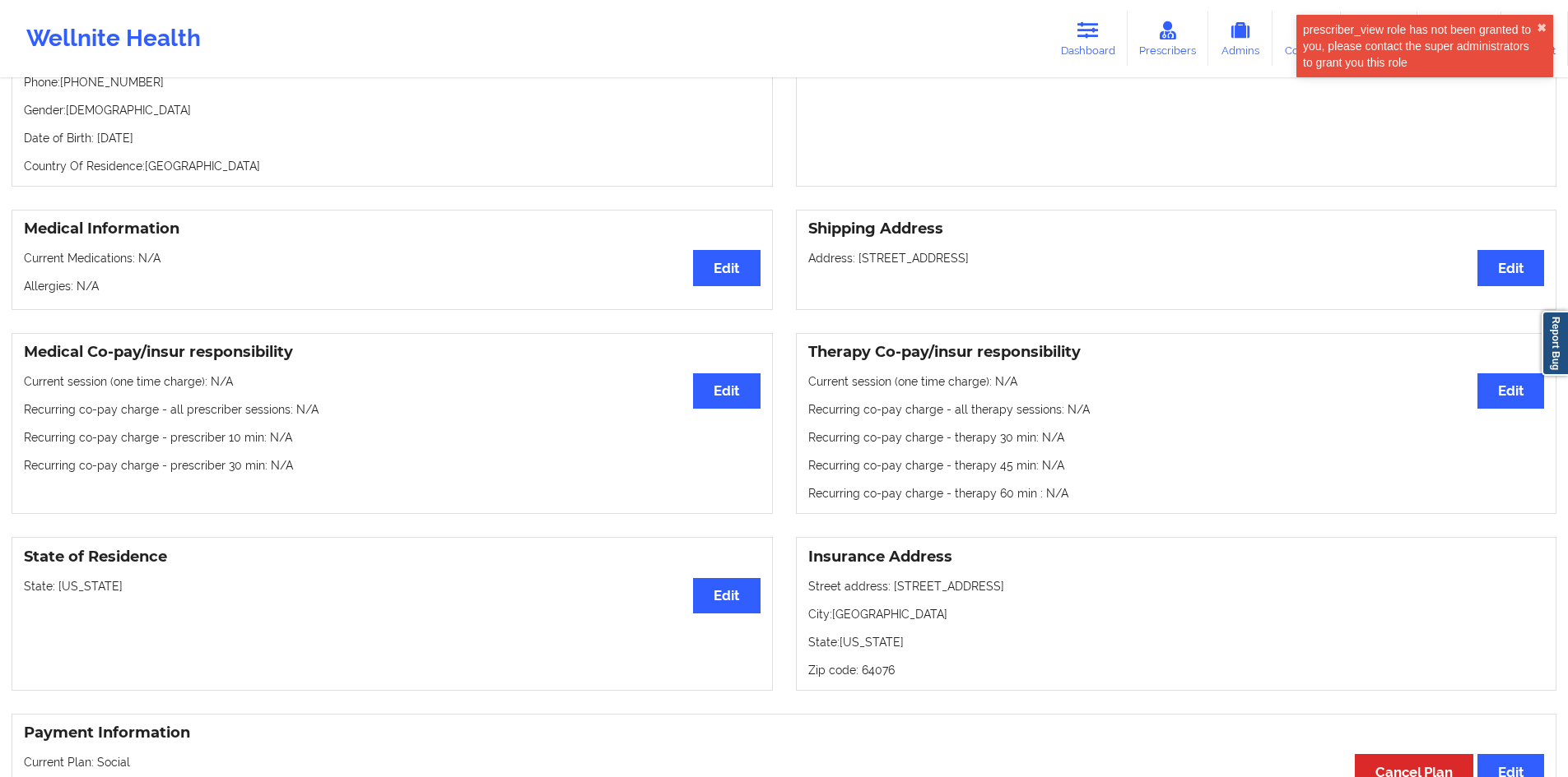
click at [993, 267] on p "Address: [STREET_ADDRESS]" at bounding box center [1176, 258] width 736 height 17
drag, startPoint x: 993, startPoint y: 269, endPoint x: 860, endPoint y: 273, distance: 133.1
click at [860, 273] on div "Shipping Address Edit Address: [STREET_ADDRESS]" at bounding box center [1176, 259] width 761 height 100
copy p "[STREET_ADDRESS]"
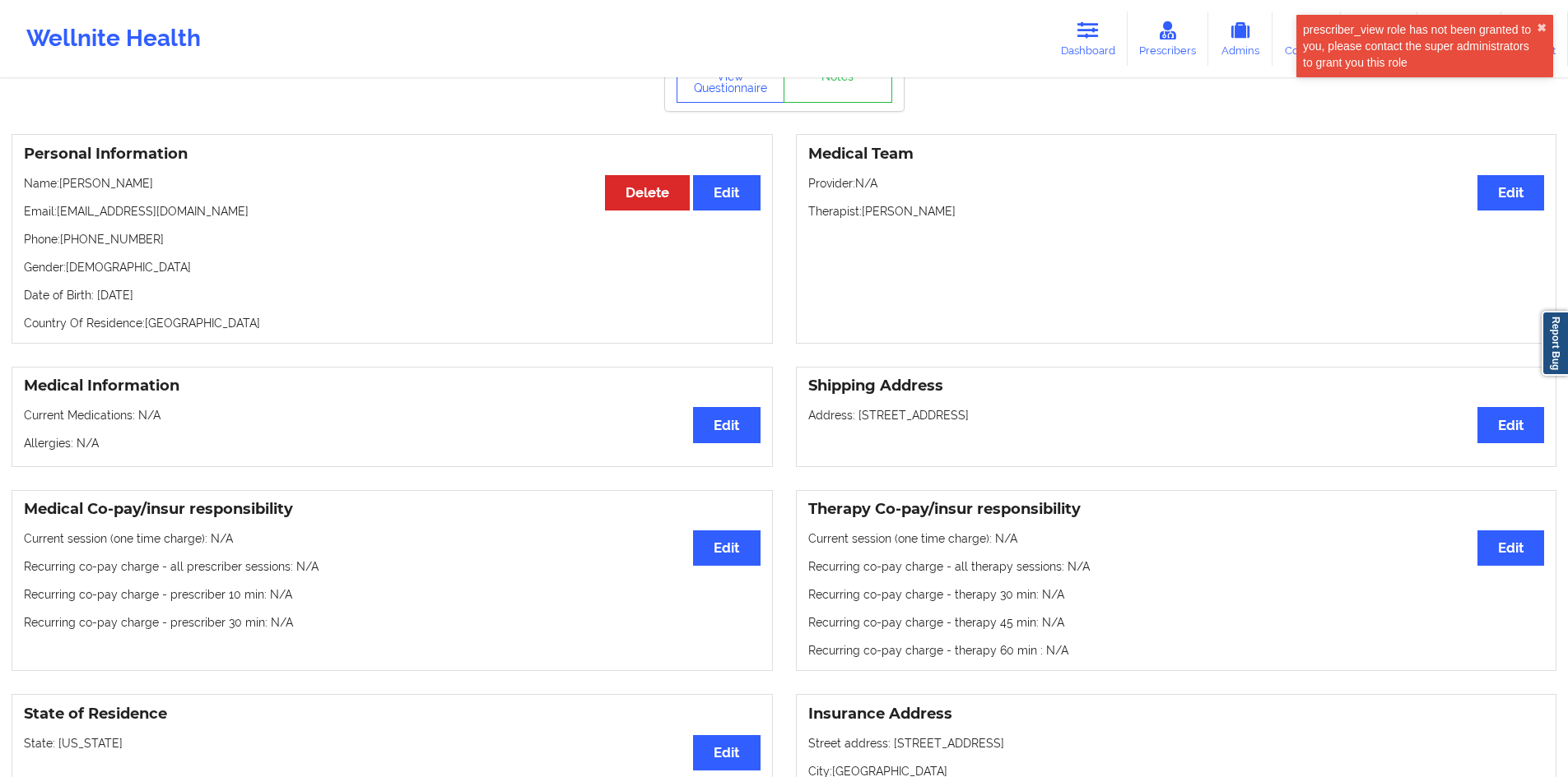
scroll to position [83, 0]
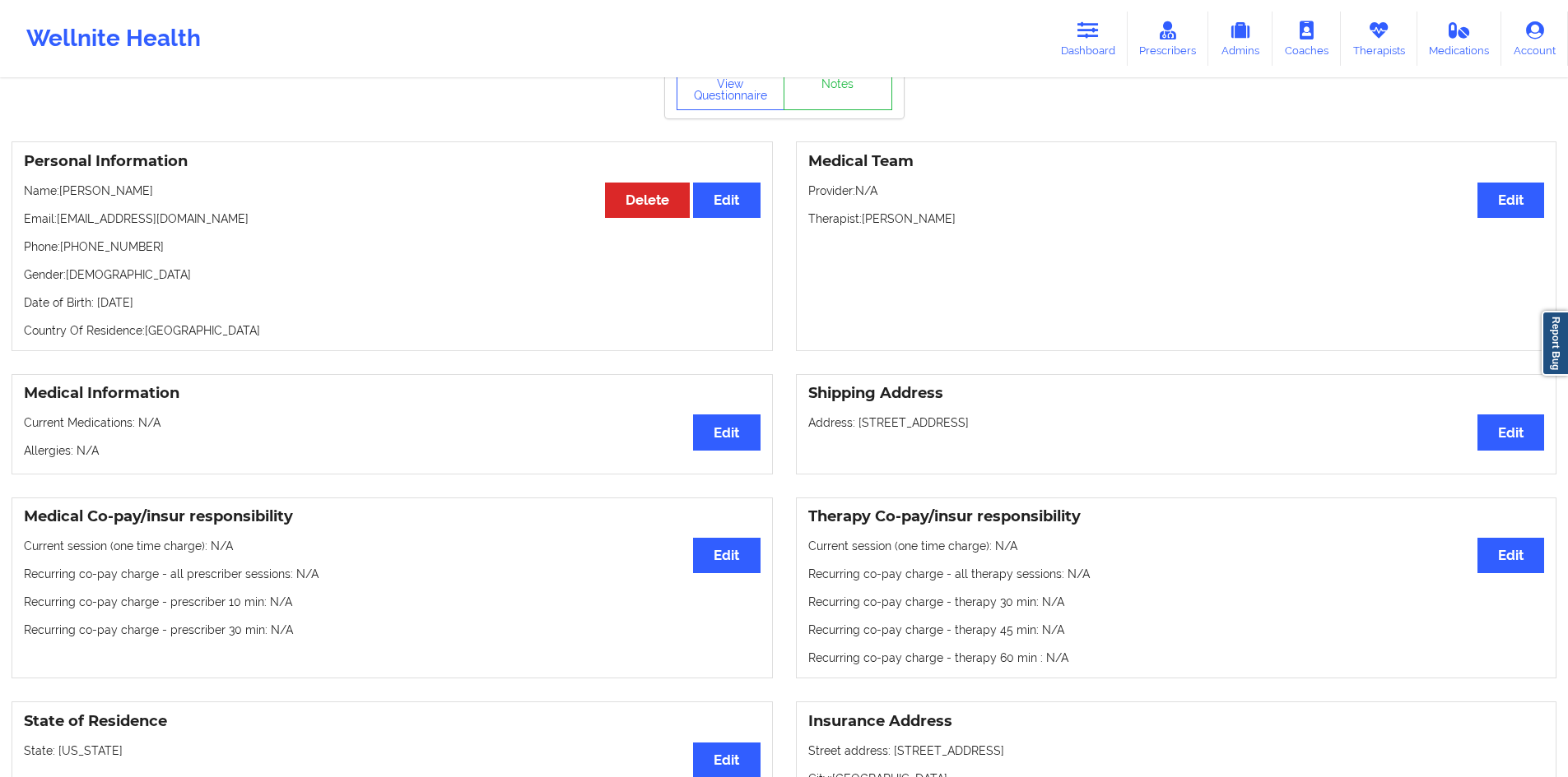
click at [130, 252] on p "Phone: [PHONE_NUMBER]" at bounding box center [392, 247] width 736 height 17
copy p "18168944707"
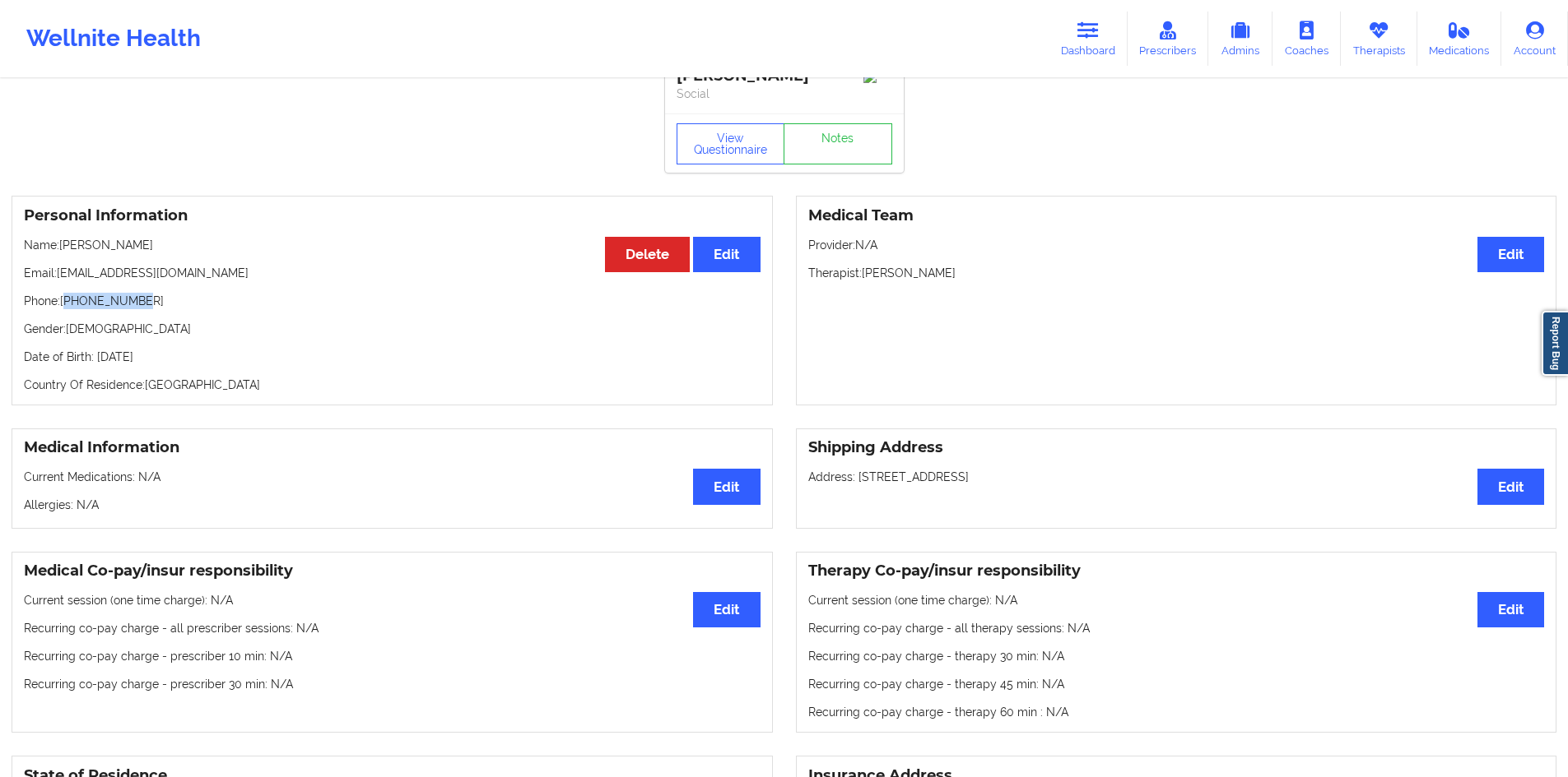
scroll to position [0, 0]
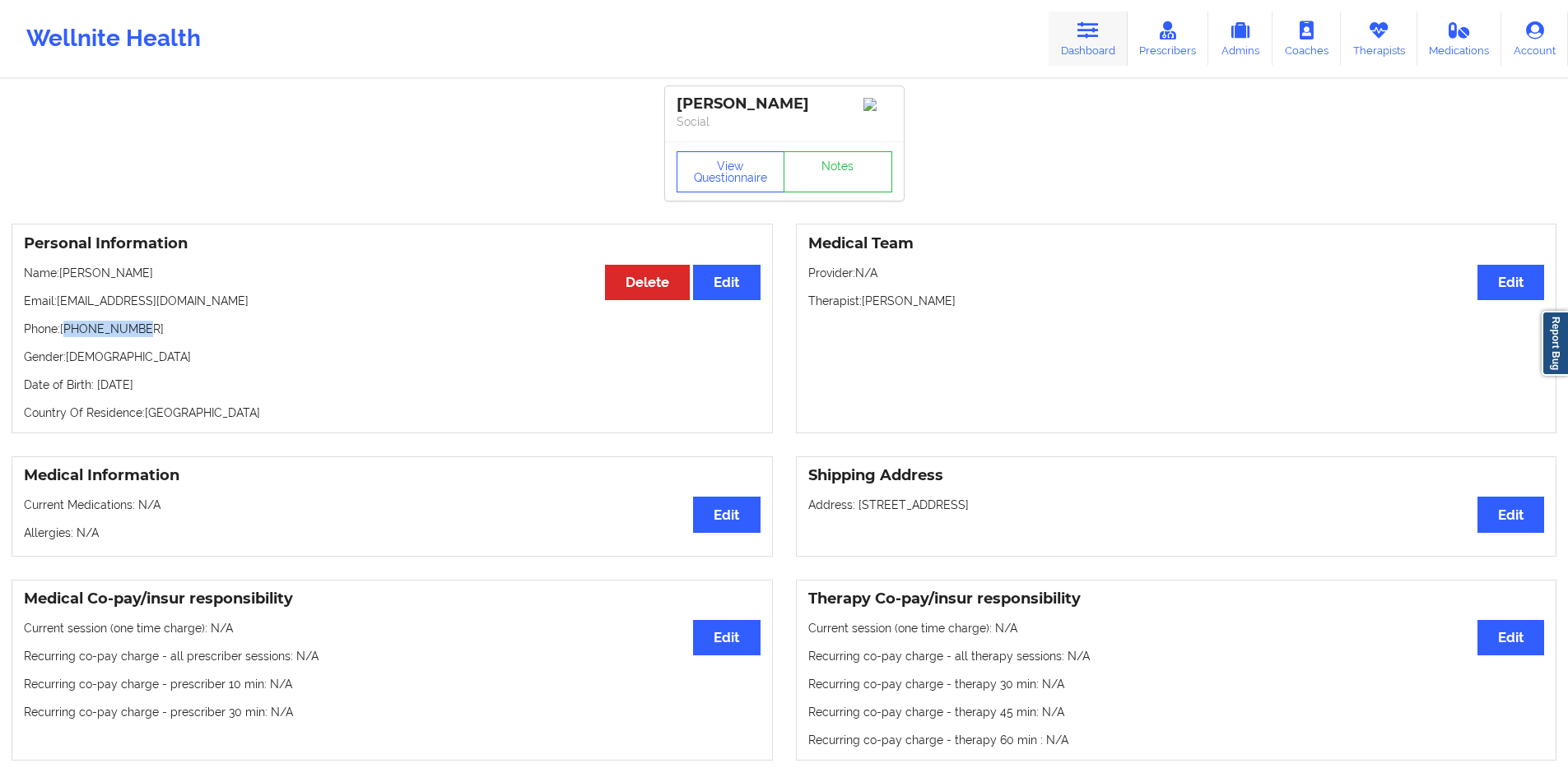
click at [1094, 26] on icon at bounding box center [1087, 30] width 22 height 18
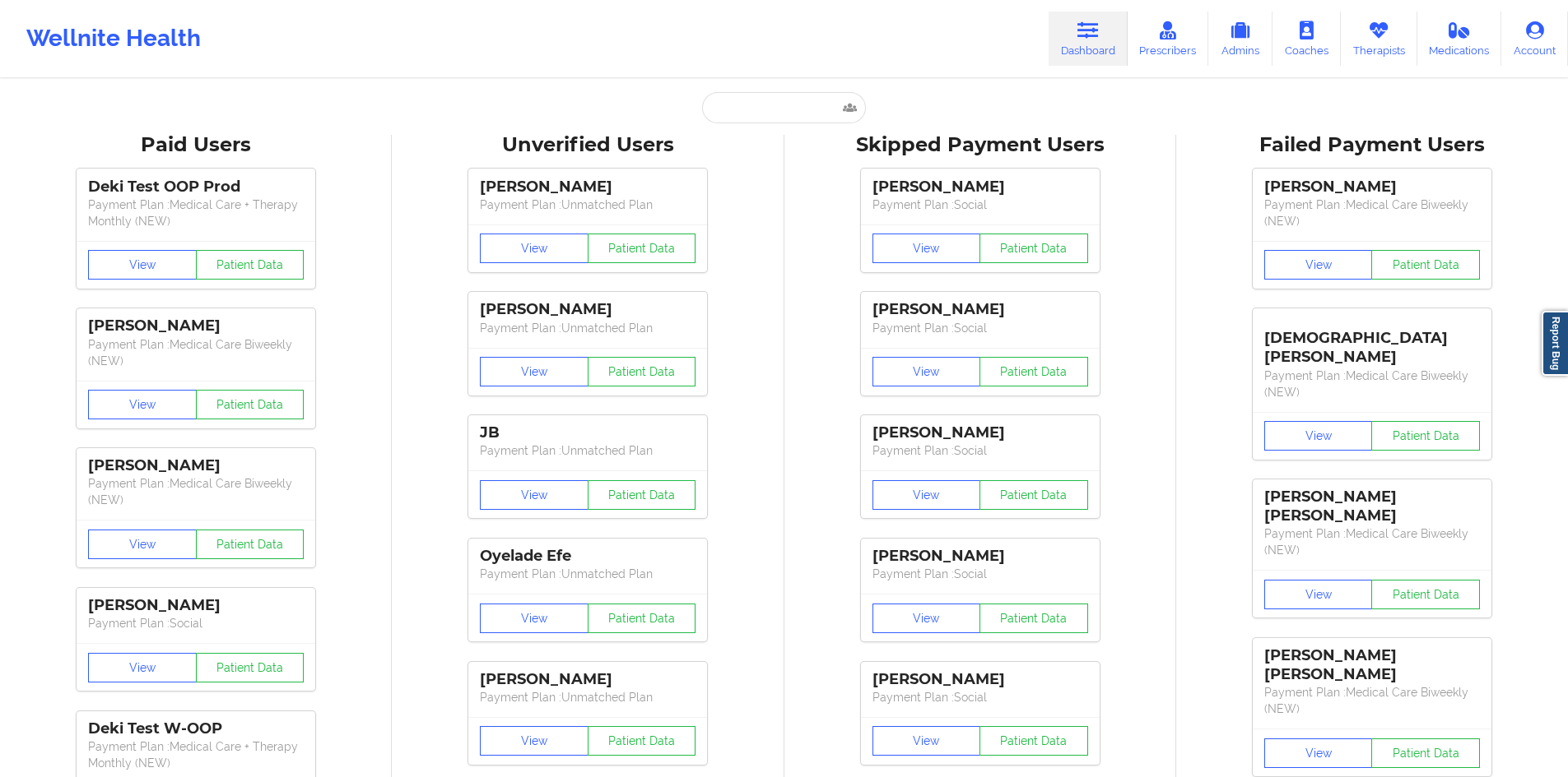
click at [761, 108] on input "text" at bounding box center [784, 107] width 163 height 31
paste input "[EMAIL_ADDRESS][DOMAIN_NAME]"
type input "[EMAIL_ADDRESS][DOMAIN_NAME]"
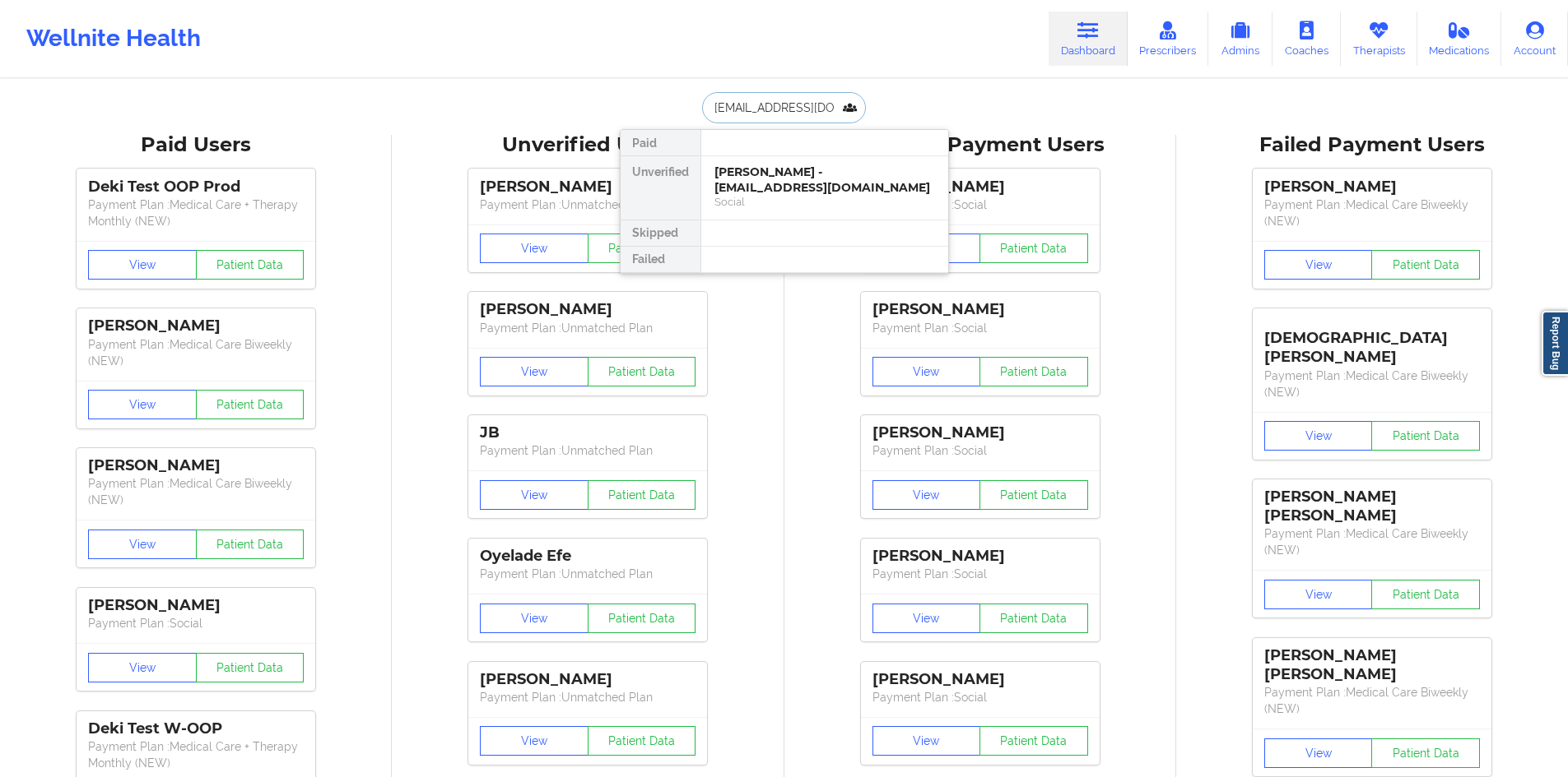
click at [755, 173] on div "[PERSON_NAME] - [EMAIL_ADDRESS][DOMAIN_NAME]" at bounding box center [824, 179] width 221 height 30
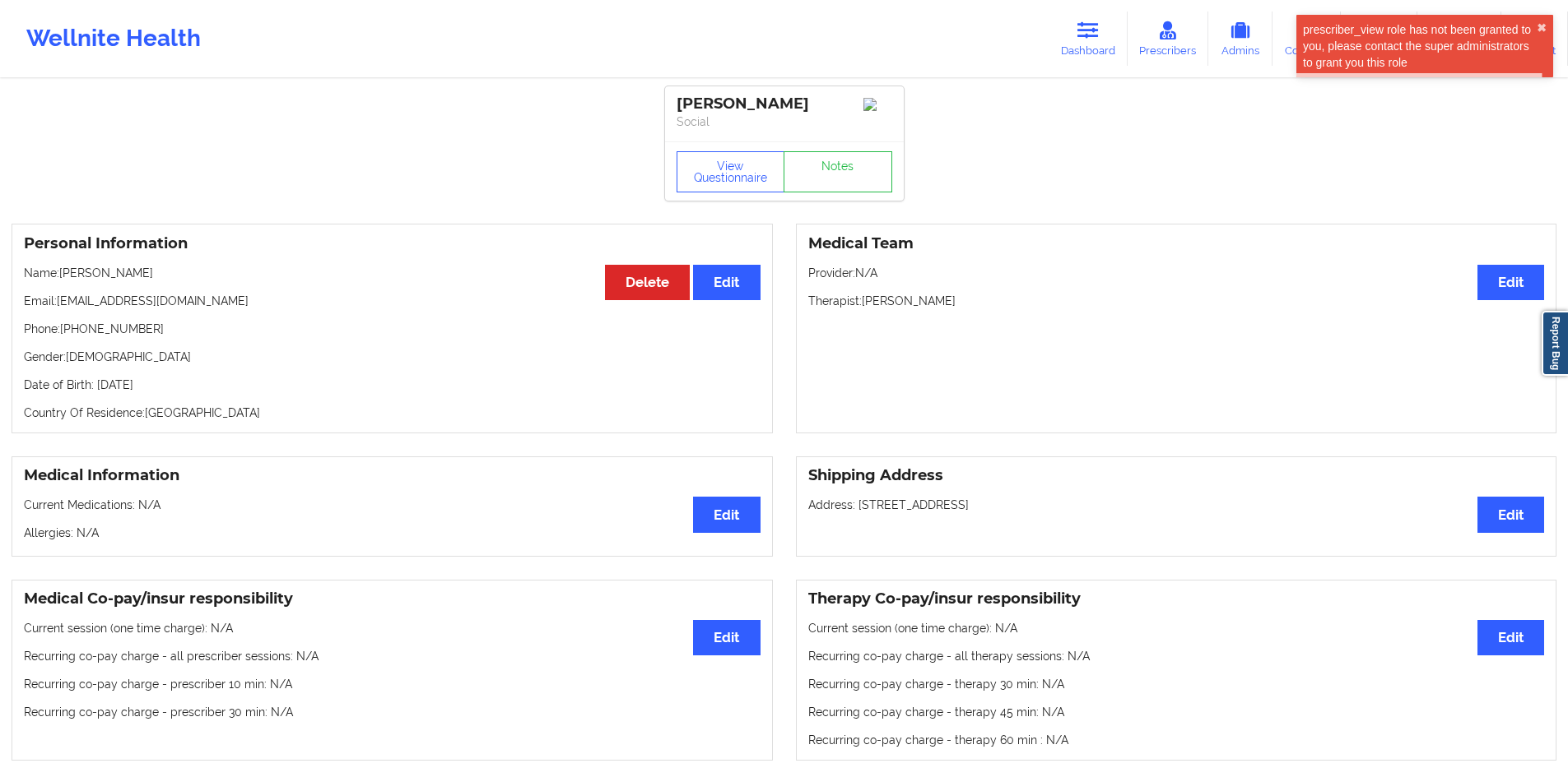
click at [131, 307] on p "Email: [EMAIL_ADDRESS][DOMAIN_NAME]" at bounding box center [392, 301] width 736 height 17
click at [136, 333] on p "Phone: [PHONE_NUMBER]" at bounding box center [392, 329] width 736 height 17
drag, startPoint x: 136, startPoint y: 333, endPoint x: 72, endPoint y: 334, distance: 64.0
click at [72, 334] on p "Phone: [PHONE_NUMBER]" at bounding box center [392, 329] width 736 height 17
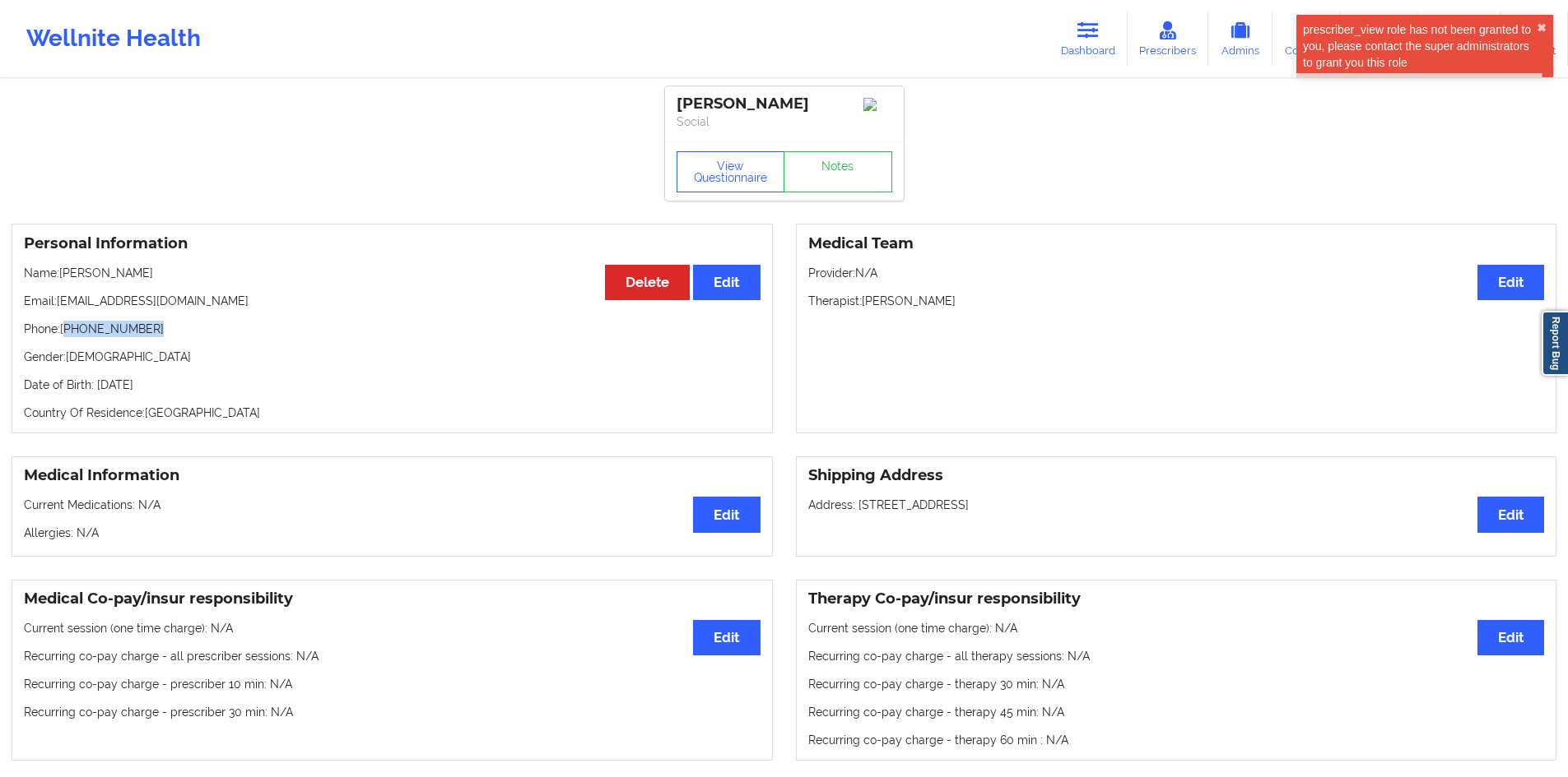
copy p "[PHONE_NUMBER]"
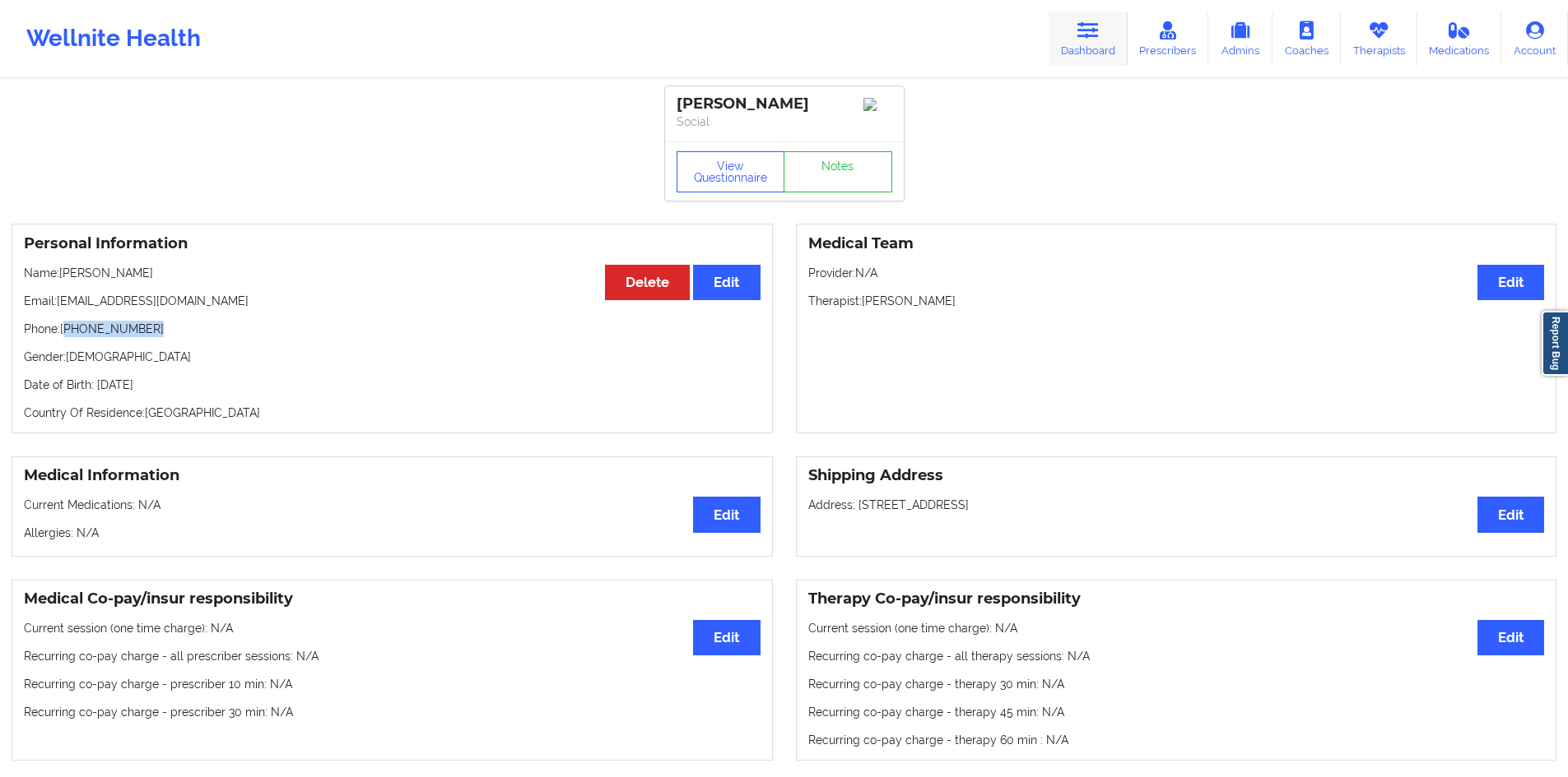
click at [1084, 42] on link "Dashboard" at bounding box center [1088, 38] width 79 height 54
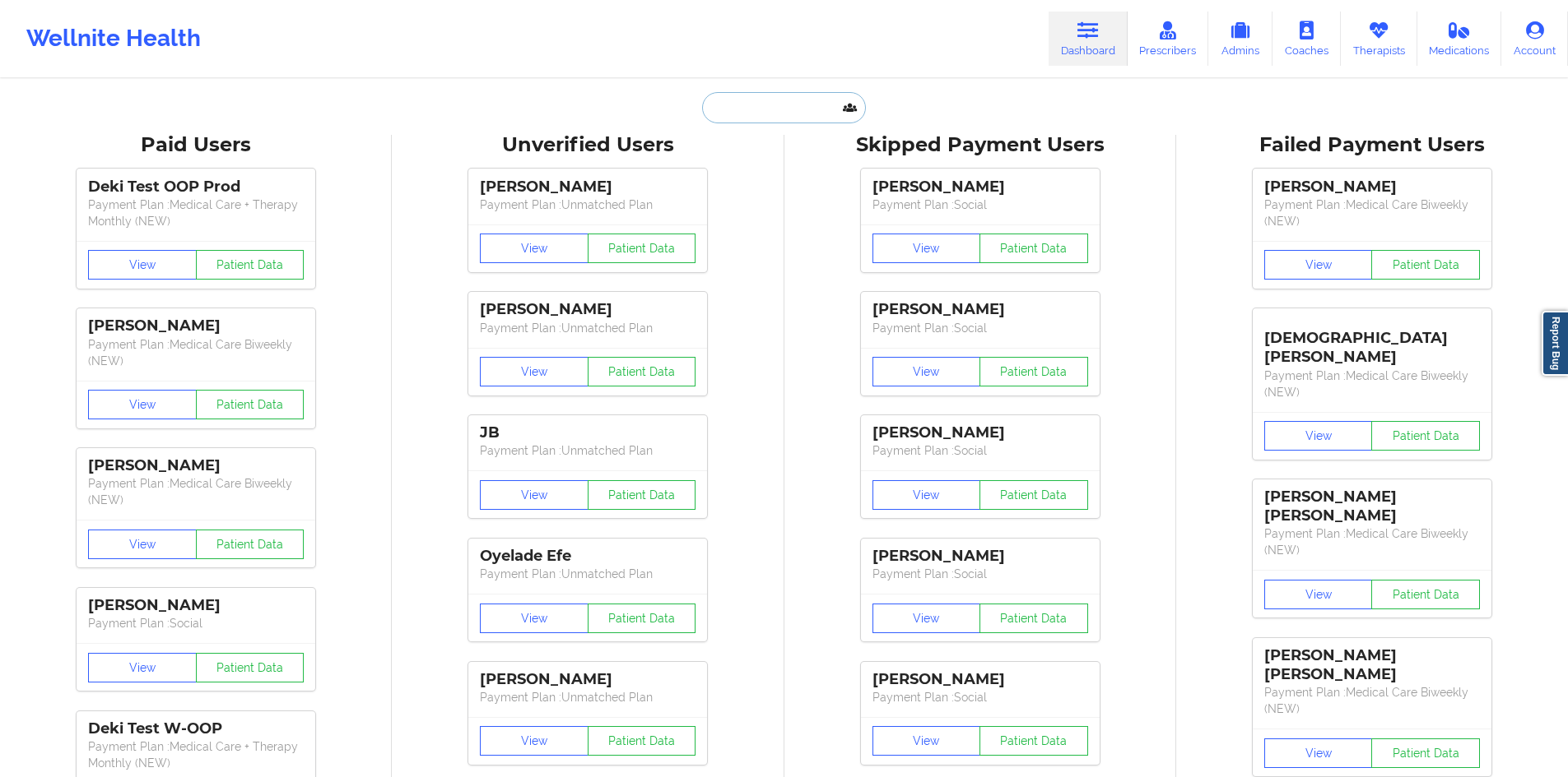
click at [825, 111] on input "text" at bounding box center [784, 107] width 163 height 31
paste input "[EMAIL_ADDRESS][DOMAIN_NAME]"
type input "[EMAIL_ADDRESS][DOMAIN_NAME]"
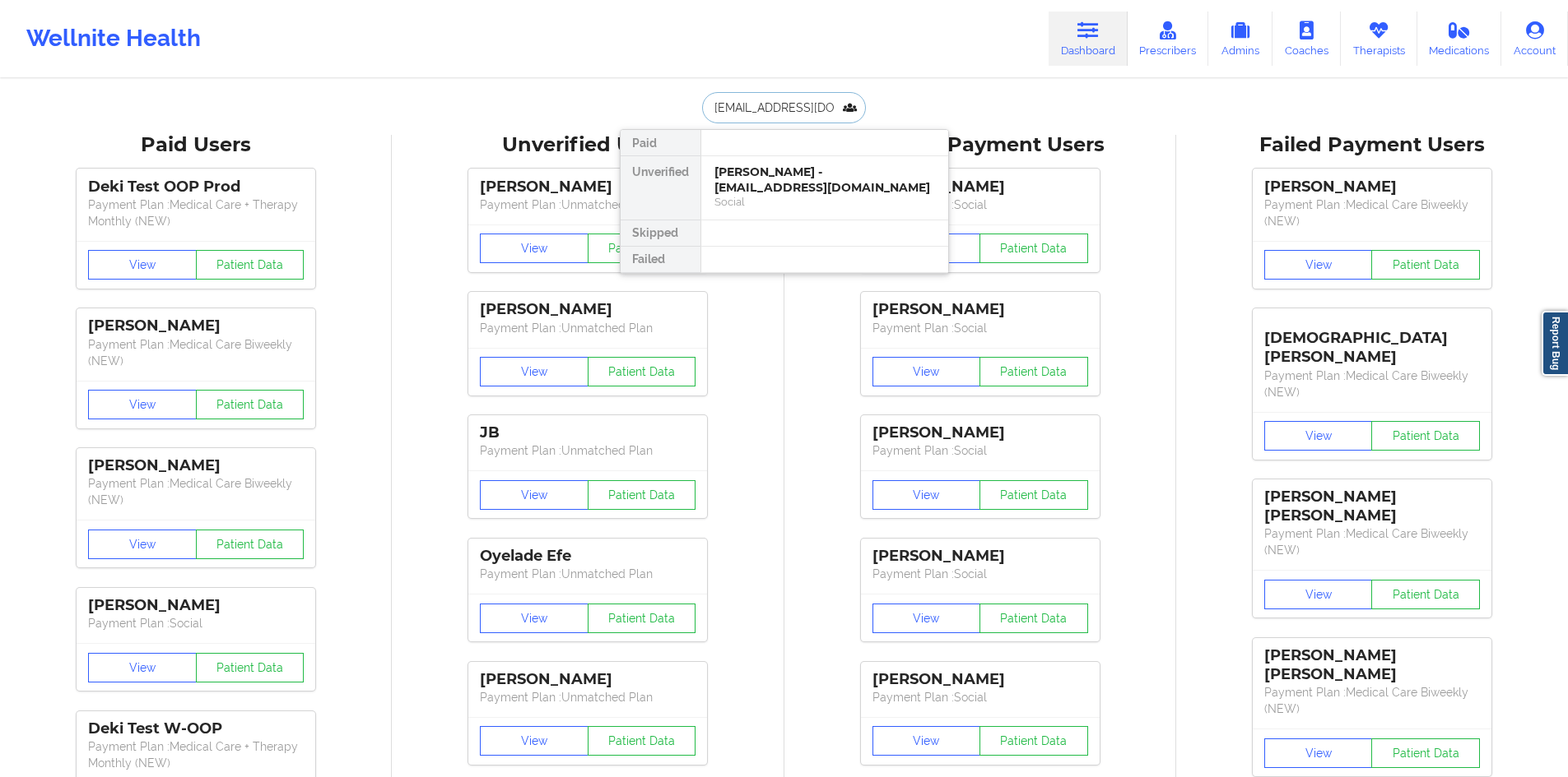
click at [803, 171] on div "[PERSON_NAME] - [EMAIL_ADDRESS][DOMAIN_NAME]" at bounding box center [824, 179] width 221 height 30
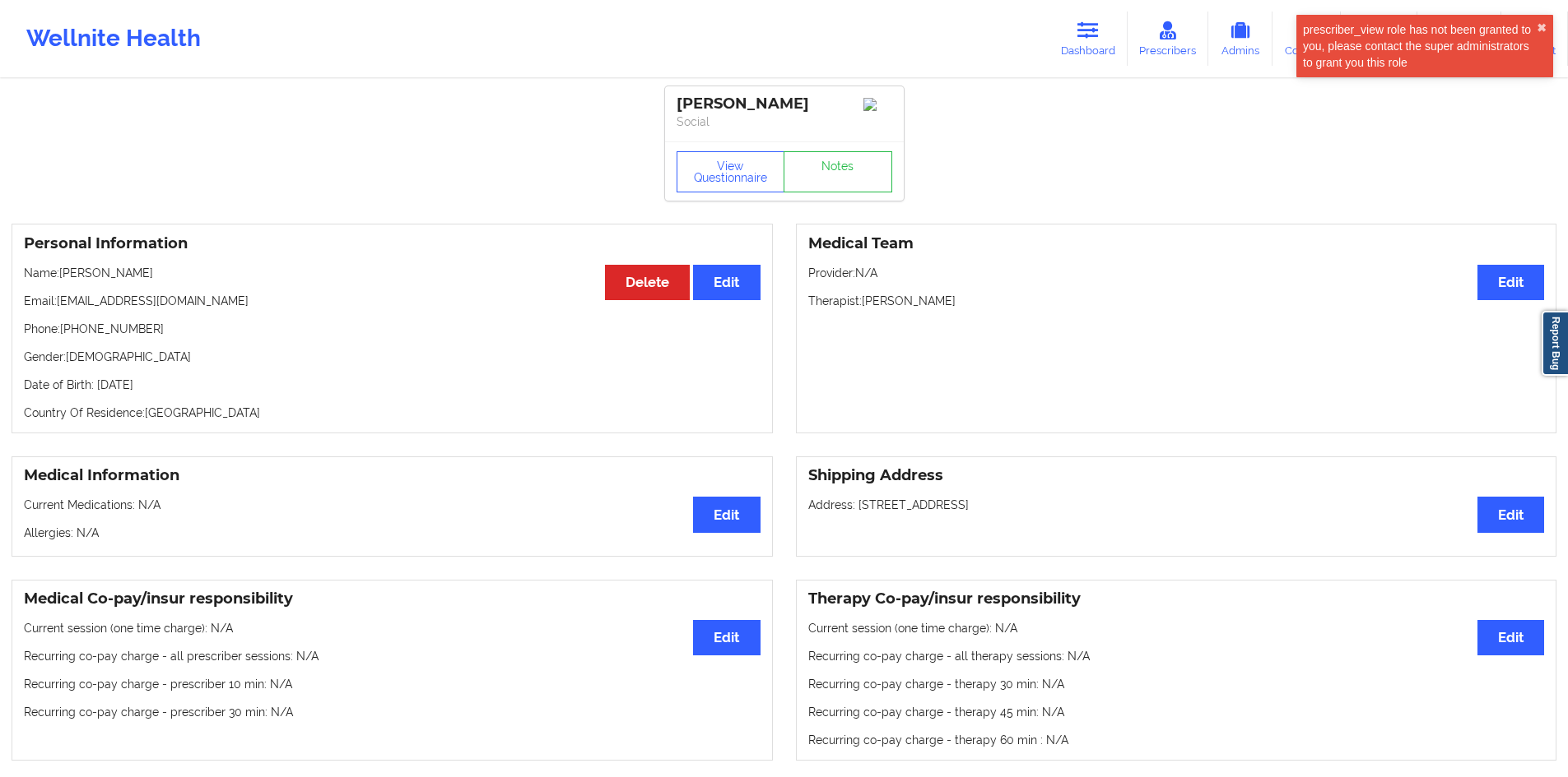
click at [868, 513] on p "Address: [STREET_ADDRESS]" at bounding box center [1176, 505] width 736 height 17
drag, startPoint x: 868, startPoint y: 514, endPoint x: 1022, endPoint y: 508, distance: 154.1
click at [1022, 508] on p "Address: [STREET_ADDRESS]" at bounding box center [1176, 505] width 736 height 17
copy p "[STREET_ADDRESS]"
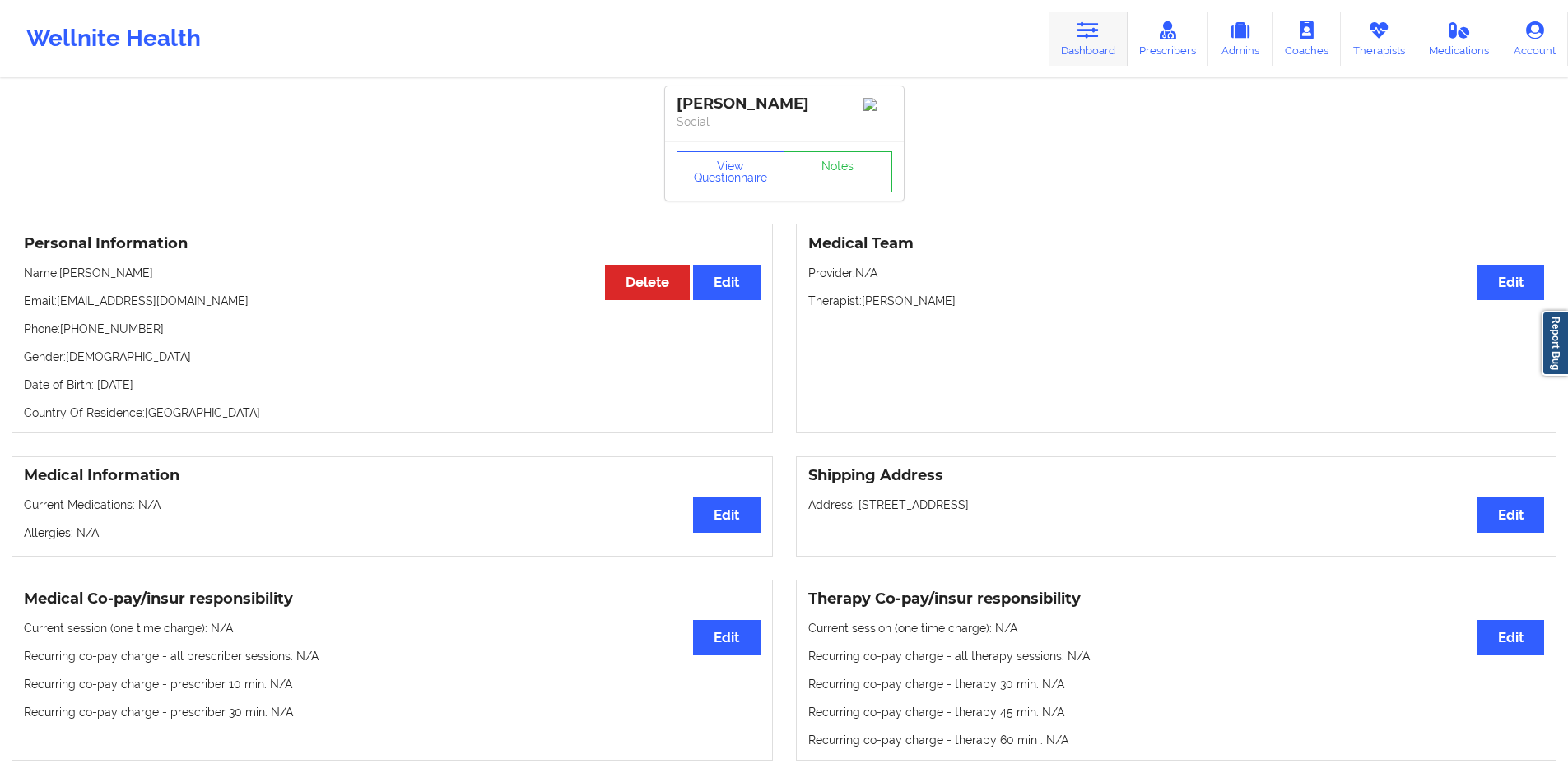
click at [1119, 42] on link "Dashboard" at bounding box center [1088, 38] width 79 height 54
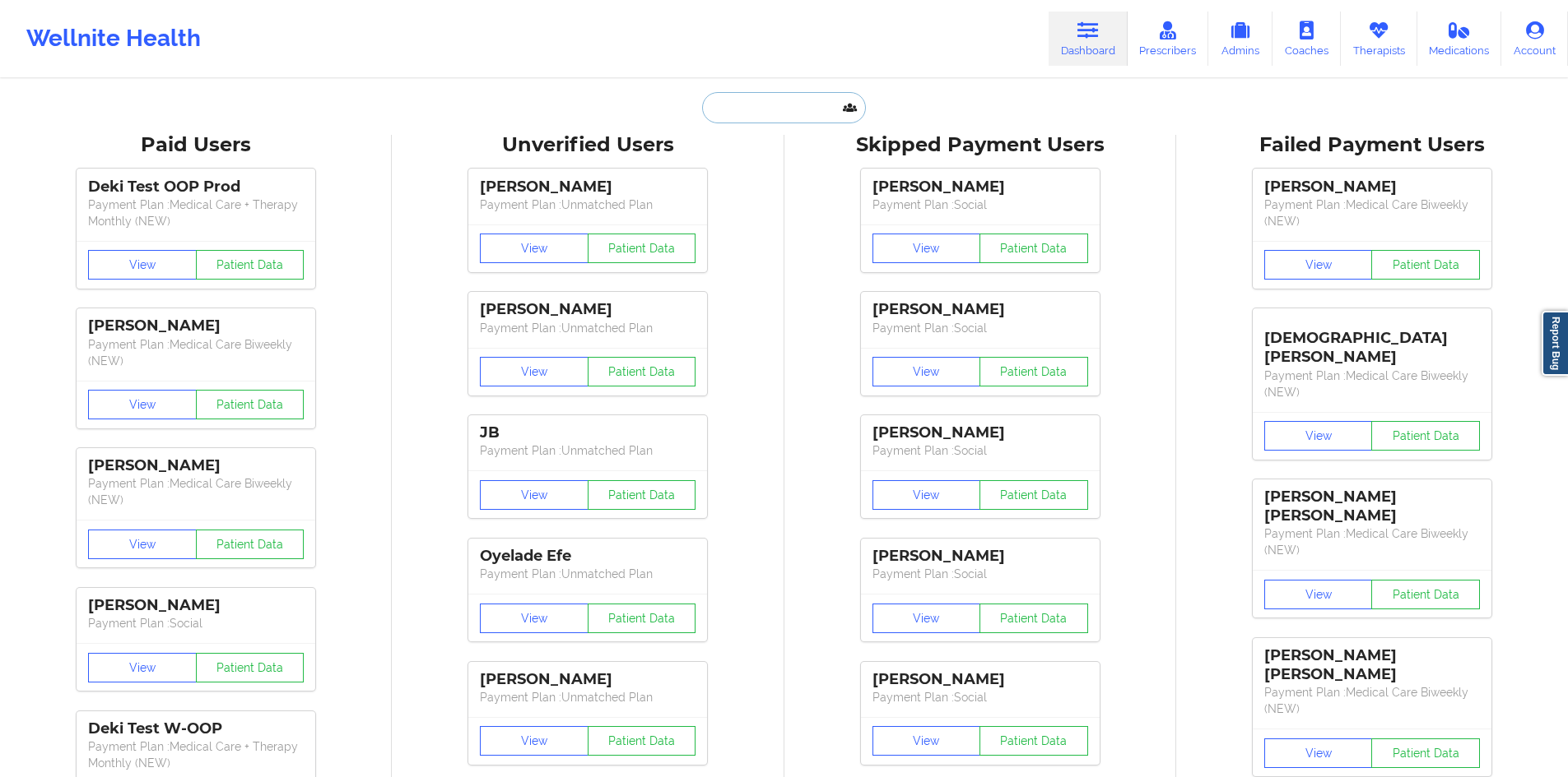
click at [800, 111] on input "text" at bounding box center [784, 107] width 163 height 31
paste input "[PERSON_NAME]"
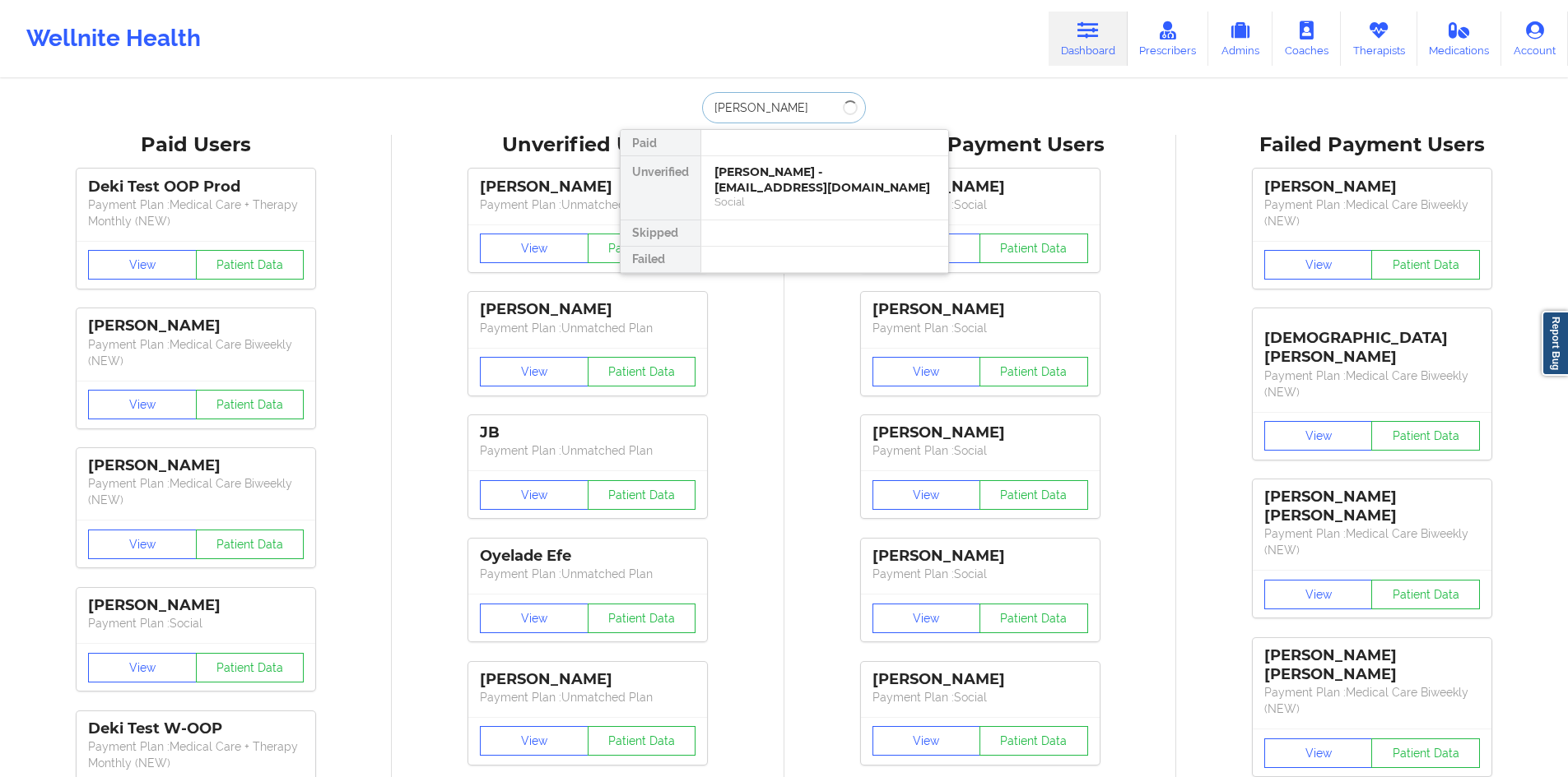
click at [749, 110] on input "[PERSON_NAME]" at bounding box center [784, 107] width 163 height 31
type input "[PERSON_NAME]"
click at [765, 184] on div "[PERSON_NAME] - [EMAIL_ADDRESS][DOMAIN_NAME]" at bounding box center [824, 179] width 221 height 30
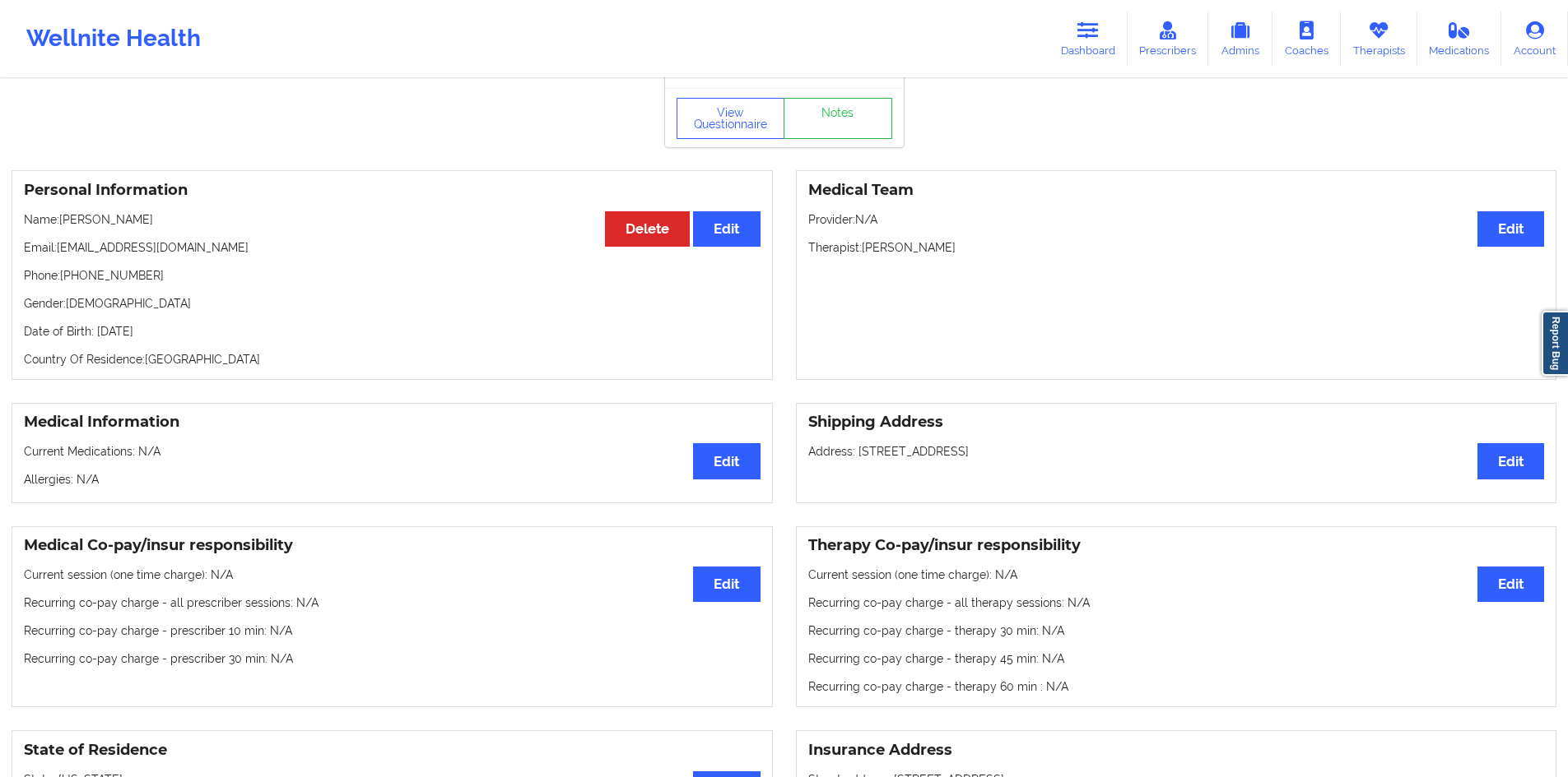
scroll to position [83, 0]
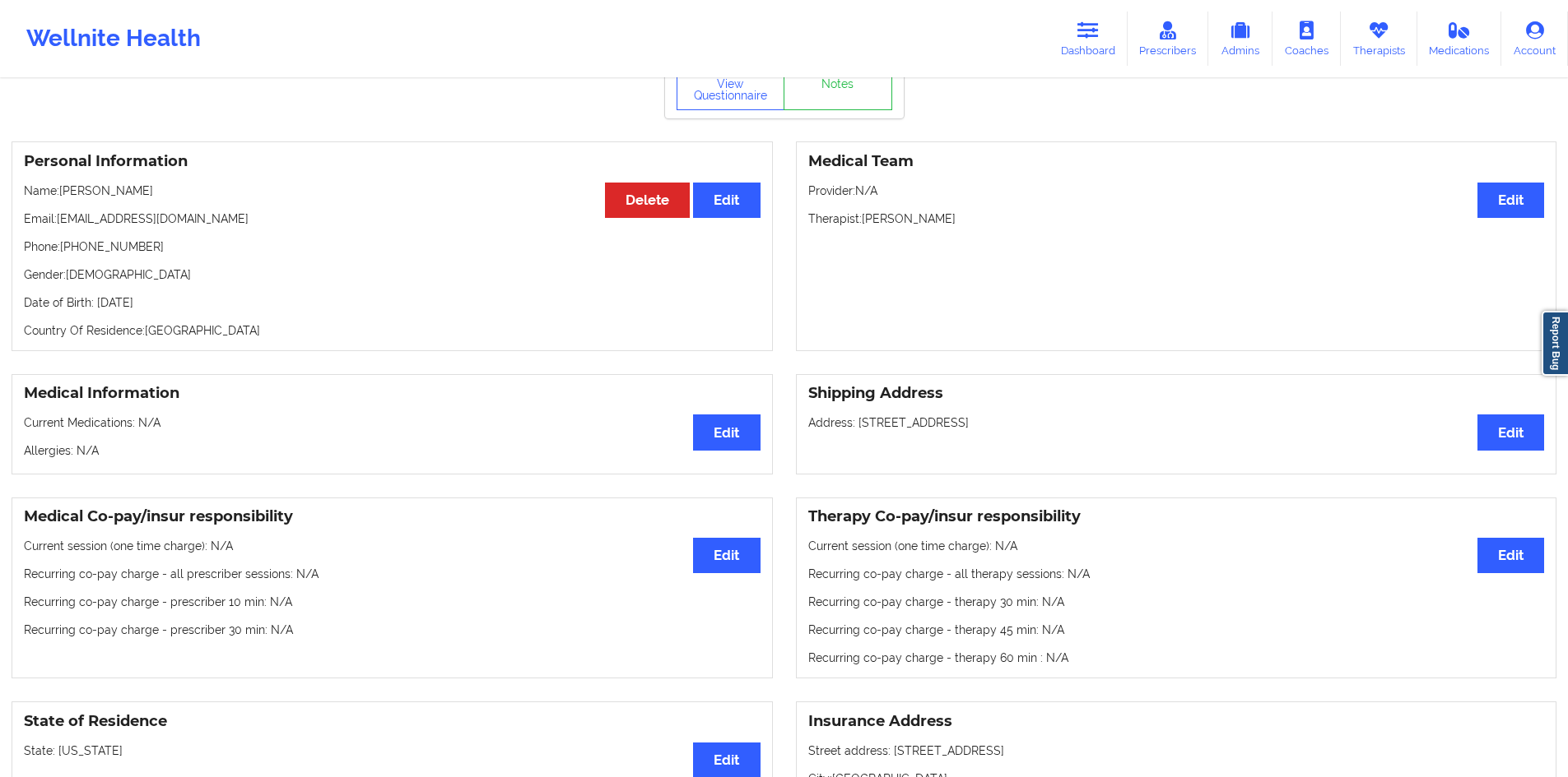
click at [868, 422] on p "Address: [STREET_ADDRESS]" at bounding box center [1176, 423] width 736 height 17
drag, startPoint x: 868, startPoint y: 422, endPoint x: 1007, endPoint y: 422, distance: 139.0
click at [1007, 422] on p "Address: [STREET_ADDRESS]" at bounding box center [1176, 423] width 736 height 17
copy p "[STREET_ADDRESS]"
click at [88, 223] on p "Email: [EMAIL_ADDRESS][DOMAIN_NAME]" at bounding box center [392, 219] width 736 height 17
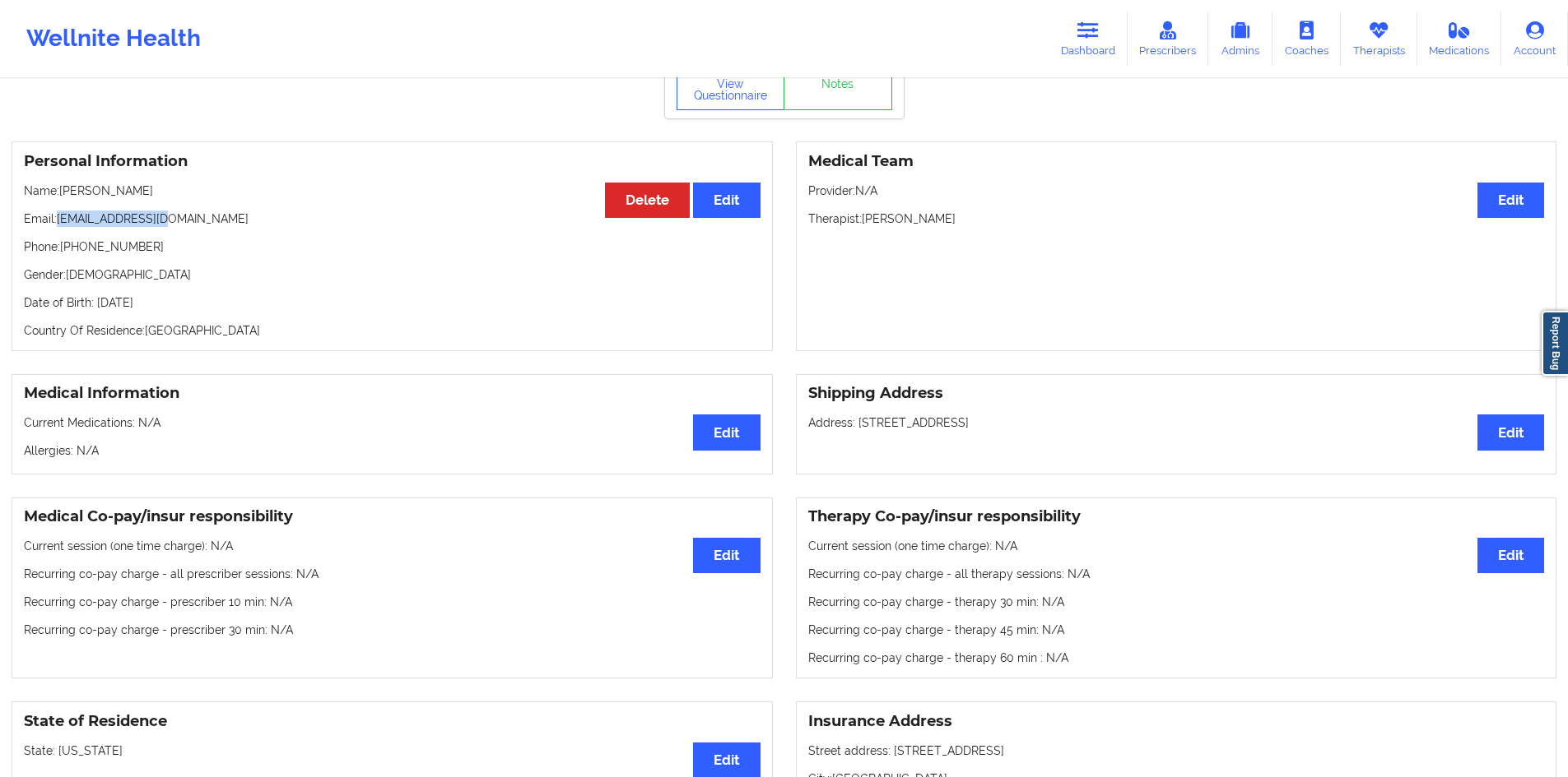
drag, startPoint x: 88, startPoint y: 223, endPoint x: 155, endPoint y: 223, distance: 67.0
click at [155, 223] on p "Email: [EMAIL_ADDRESS][DOMAIN_NAME]" at bounding box center [392, 219] width 736 height 17
copy p "[EMAIL_ADDRESS][DOMAIN_NAME]"
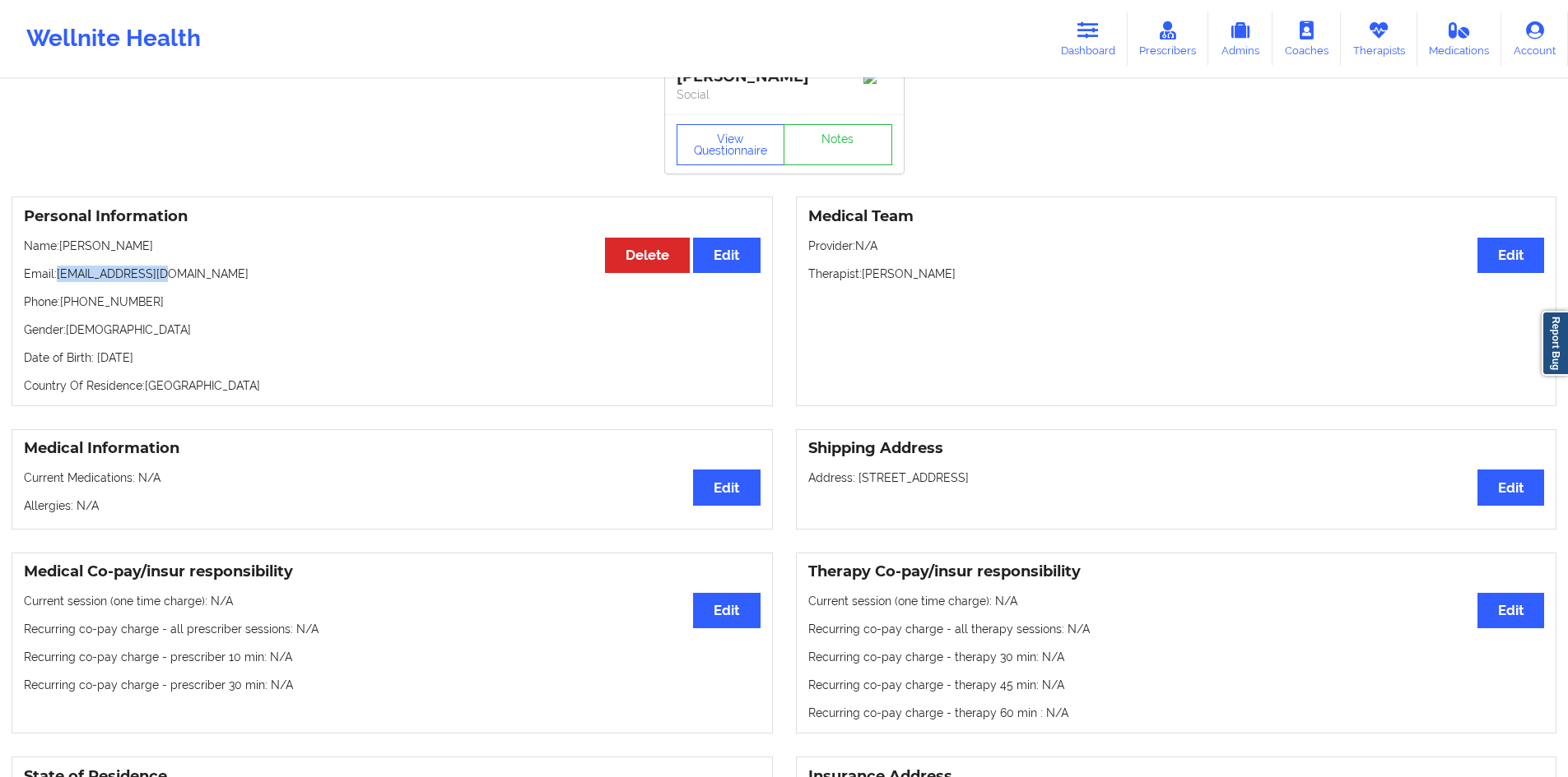
scroll to position [0, 0]
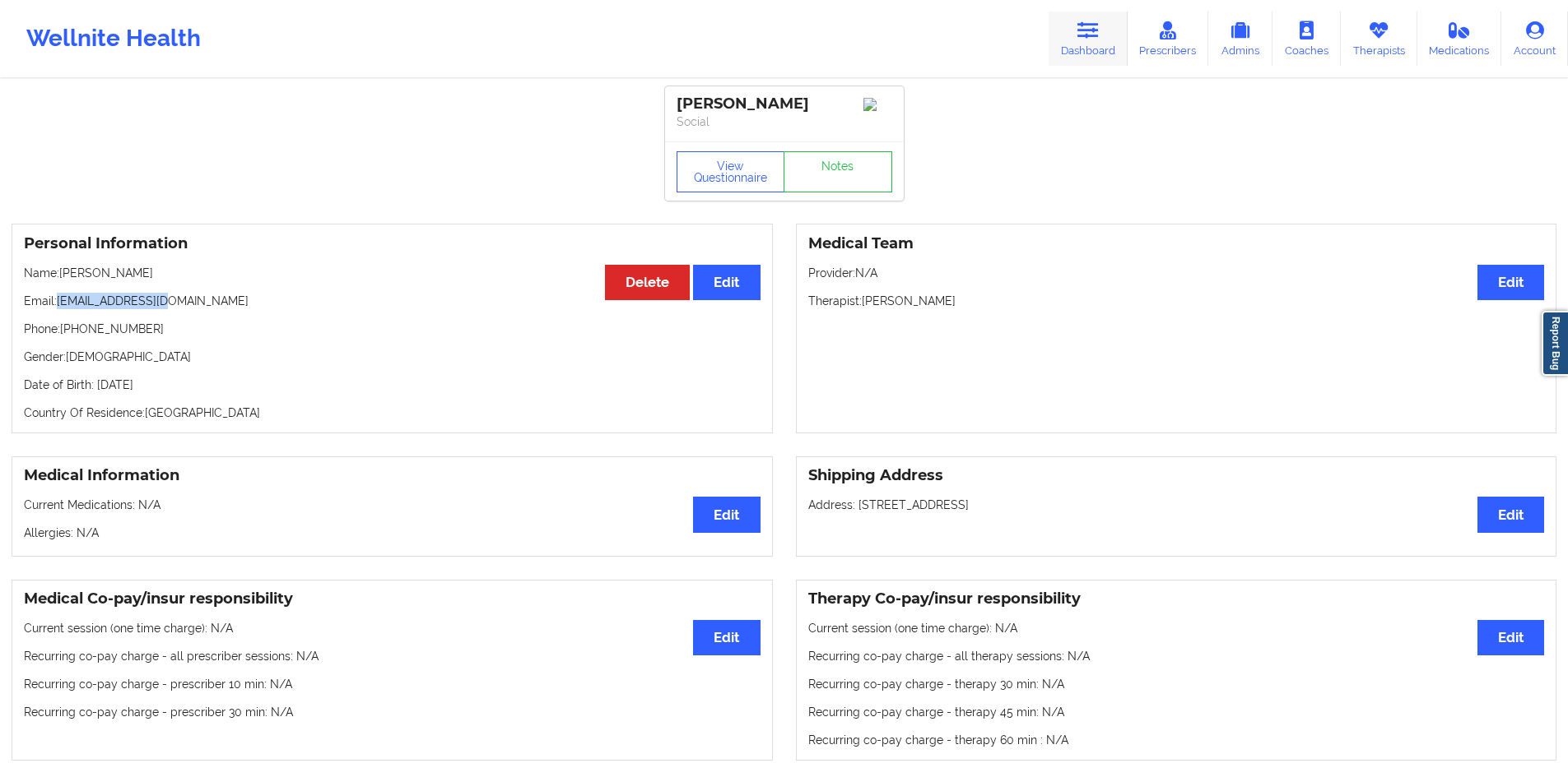
drag, startPoint x: 1090, startPoint y: 33, endPoint x: 1073, endPoint y: 57, distance: 29.4
click at [1090, 33] on icon at bounding box center [1087, 30] width 22 height 18
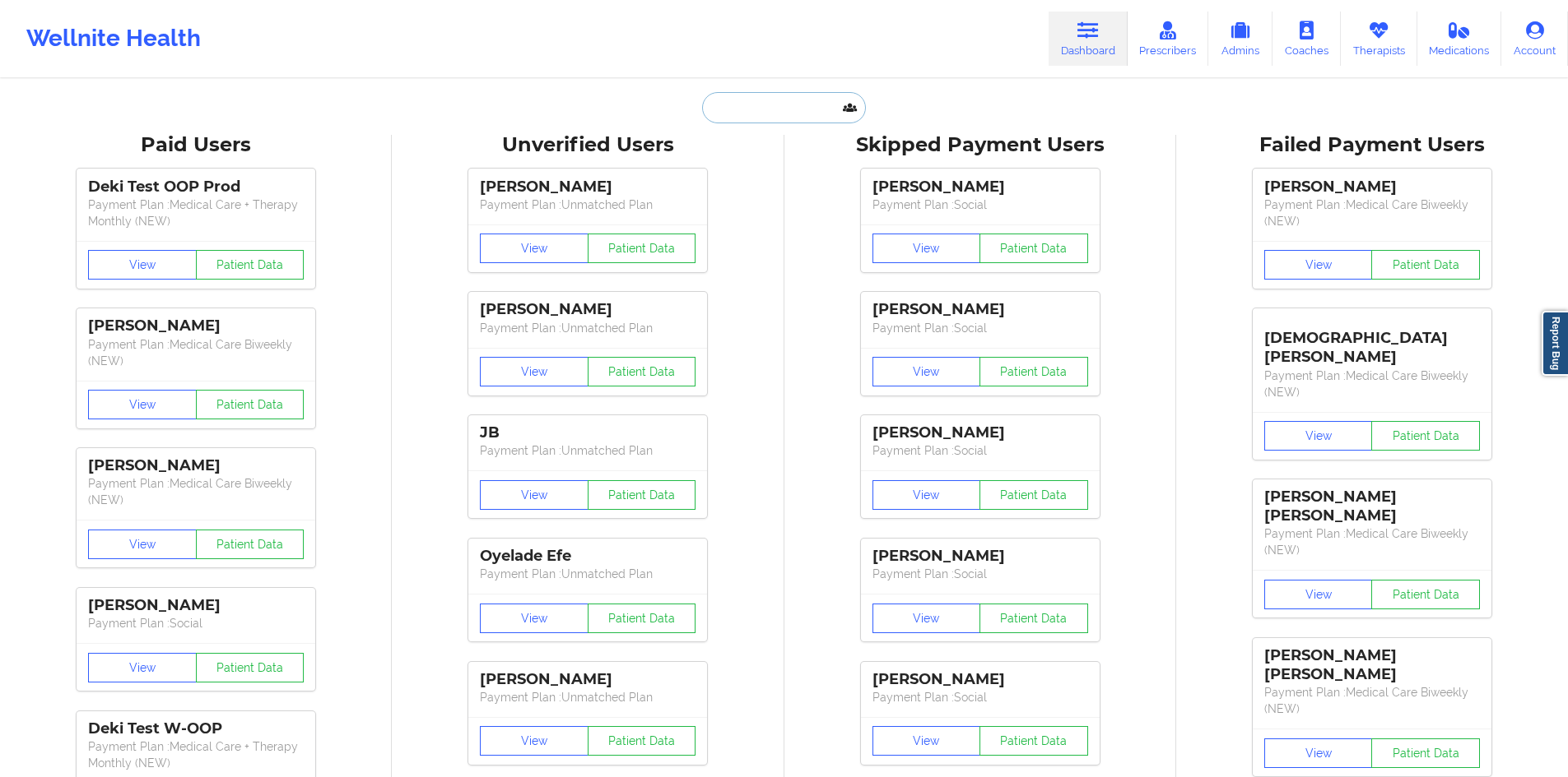
click at [821, 106] on input "text" at bounding box center [784, 107] width 163 height 31
paste input "[PERSON_NAME] [PERSON_NAME]"
type input "[PERSON_NAME] [PERSON_NAME]"
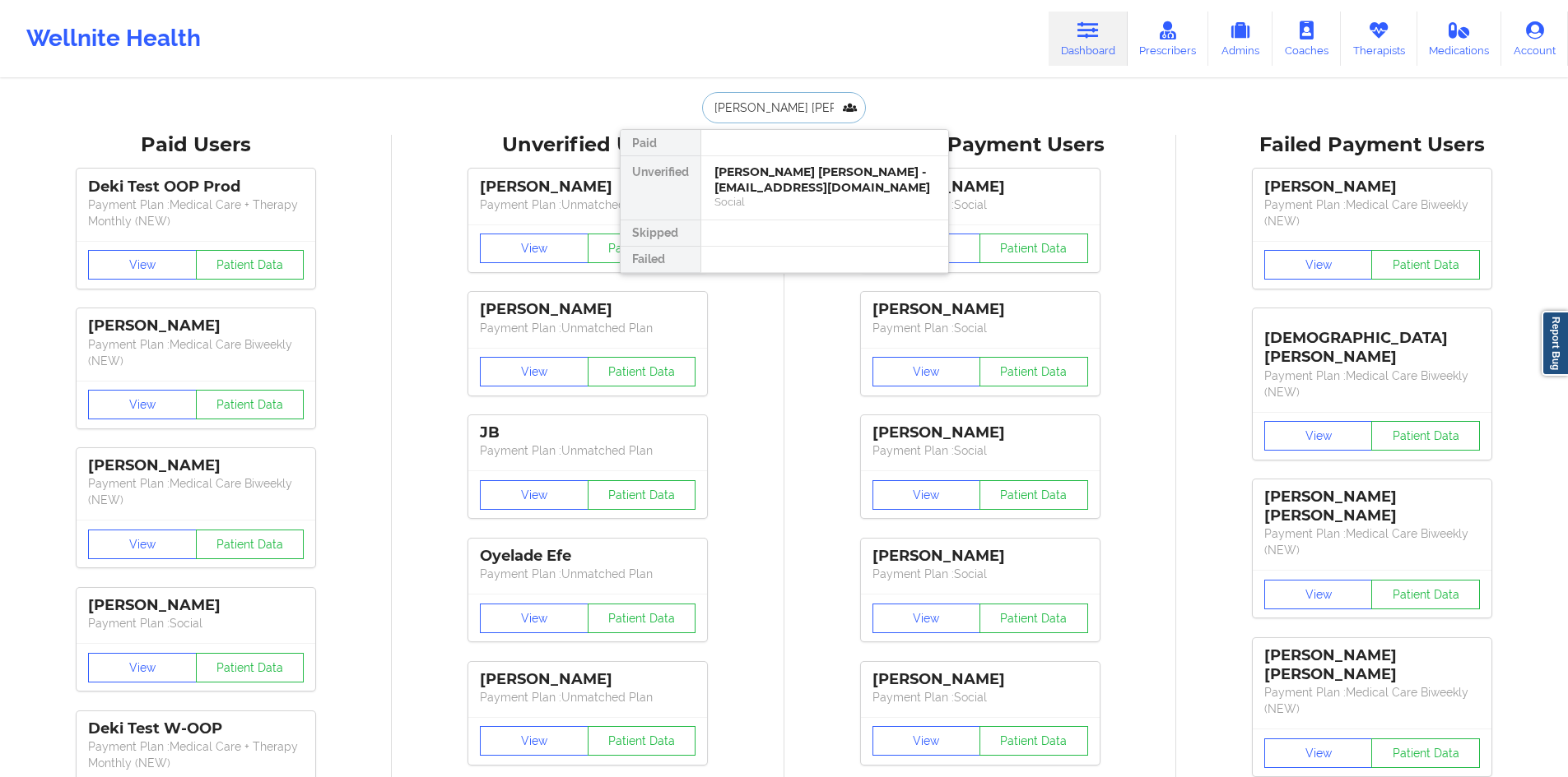
click at [810, 170] on div "[PERSON_NAME] [PERSON_NAME] - [EMAIL_ADDRESS][DOMAIN_NAME]" at bounding box center [824, 179] width 221 height 30
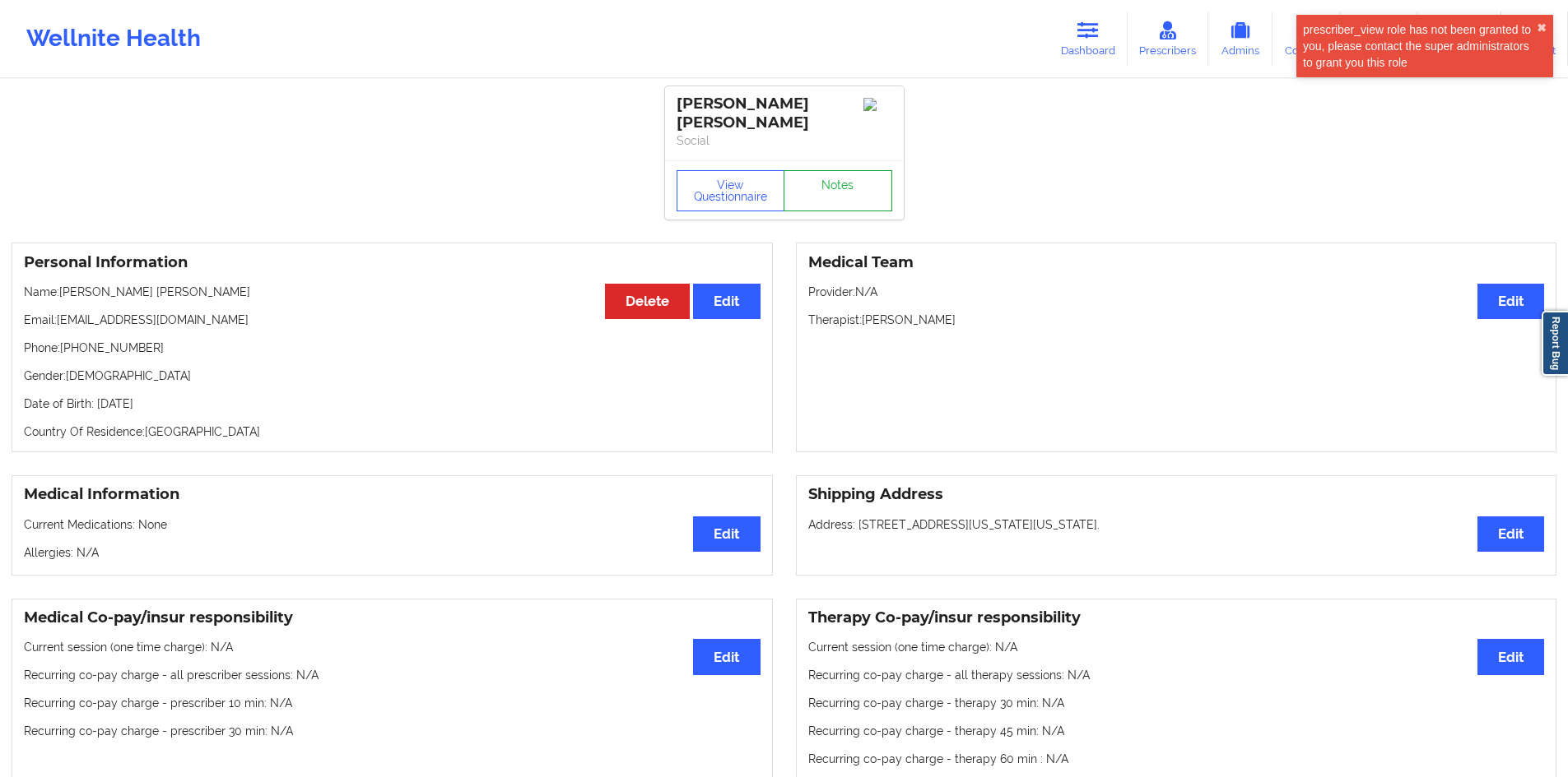
click at [807, 173] on link "Notes" at bounding box center [838, 190] width 109 height 41
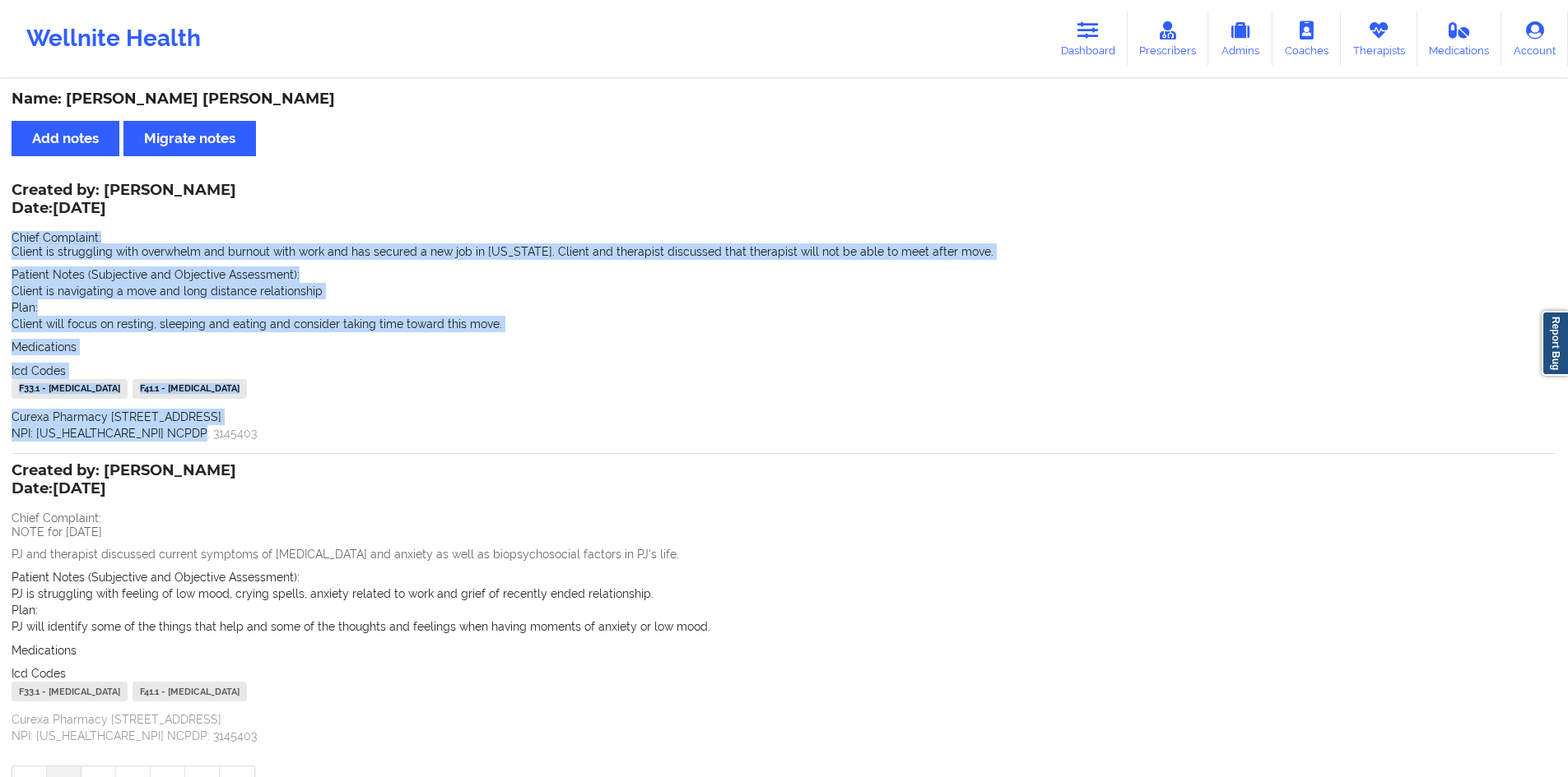
drag, startPoint x: 12, startPoint y: 236, endPoint x: 349, endPoint y: 429, distance: 388.4
click at [349, 429] on div "Created by: [PERSON_NAME] Date: [DATE] Chief Complaint: Client is struggling wi…" at bounding box center [783, 312] width 1545 height 256
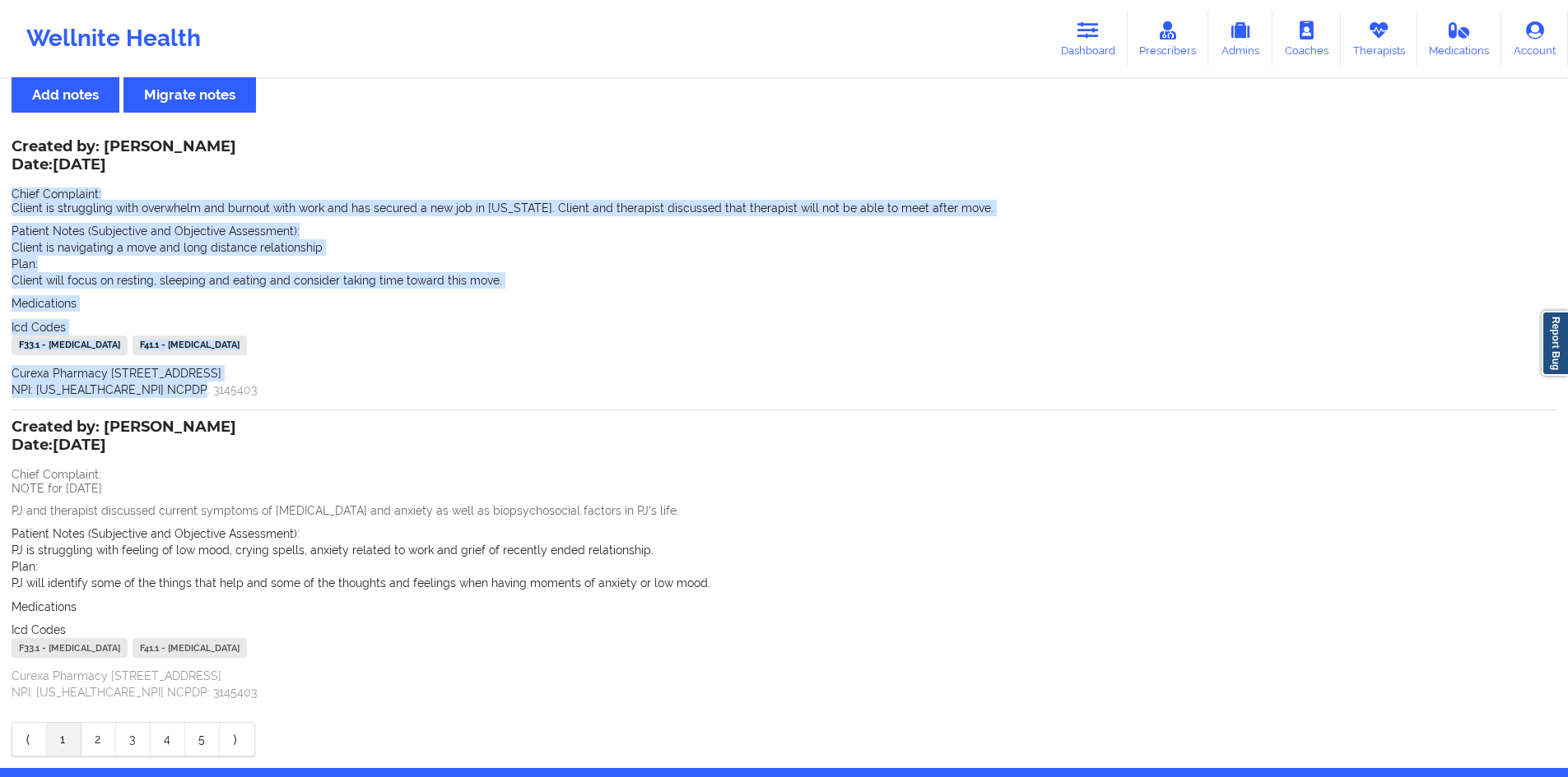
scroll to position [83, 0]
